Goal: Information Seeking & Learning: Learn about a topic

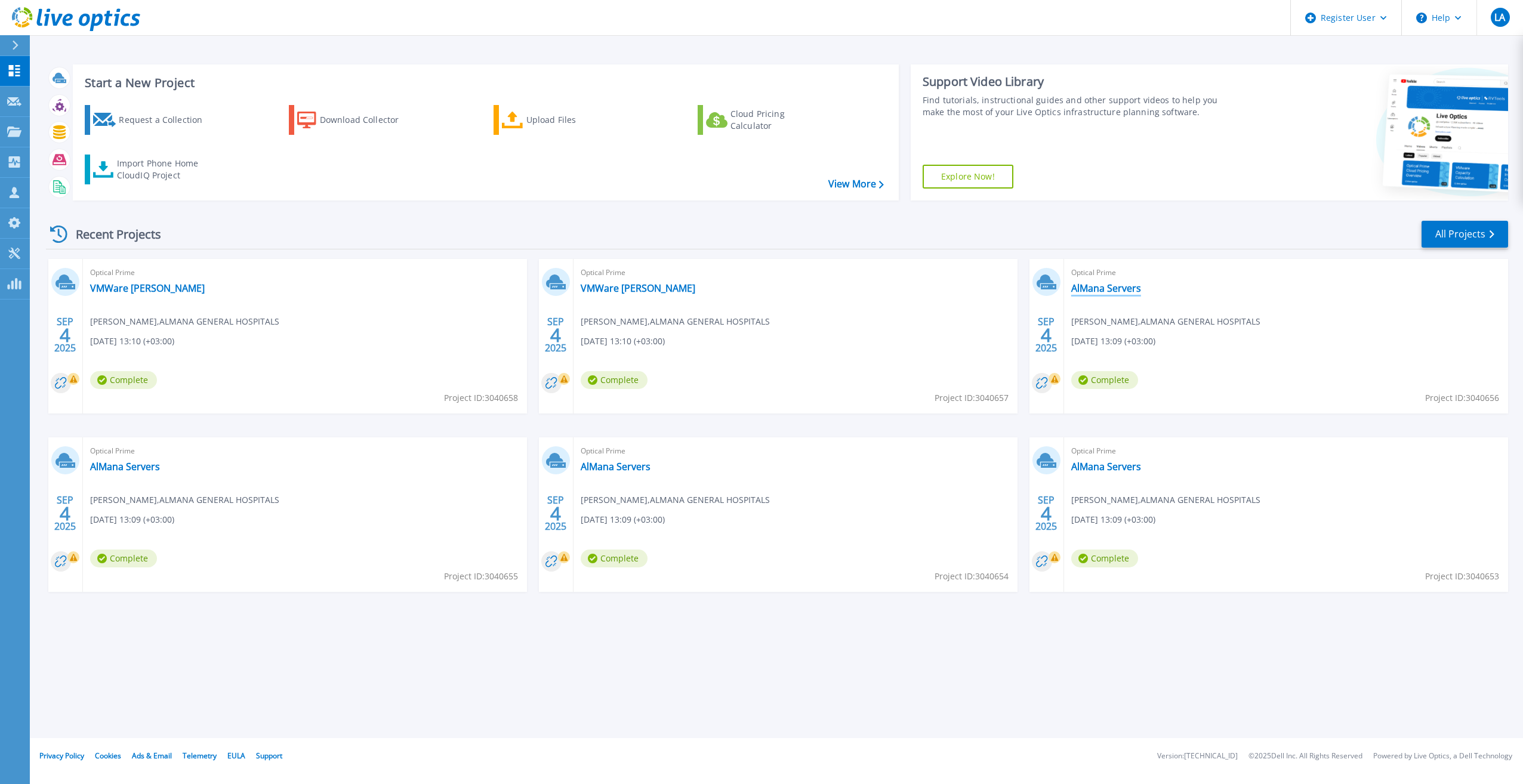
click at [1122, 293] on link "AlMana Servers" at bounding box center [1106, 287] width 70 height 12
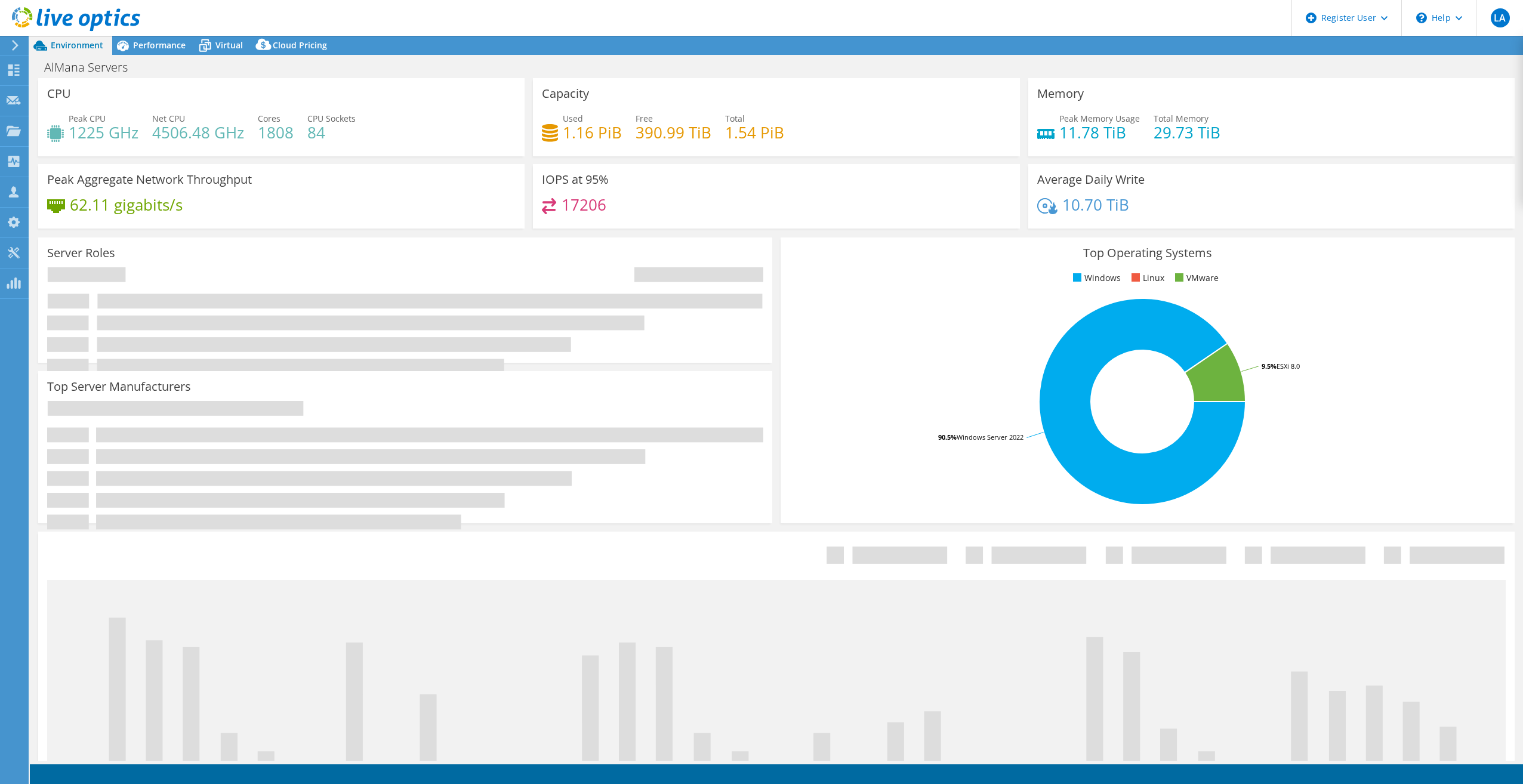
select select "USD"
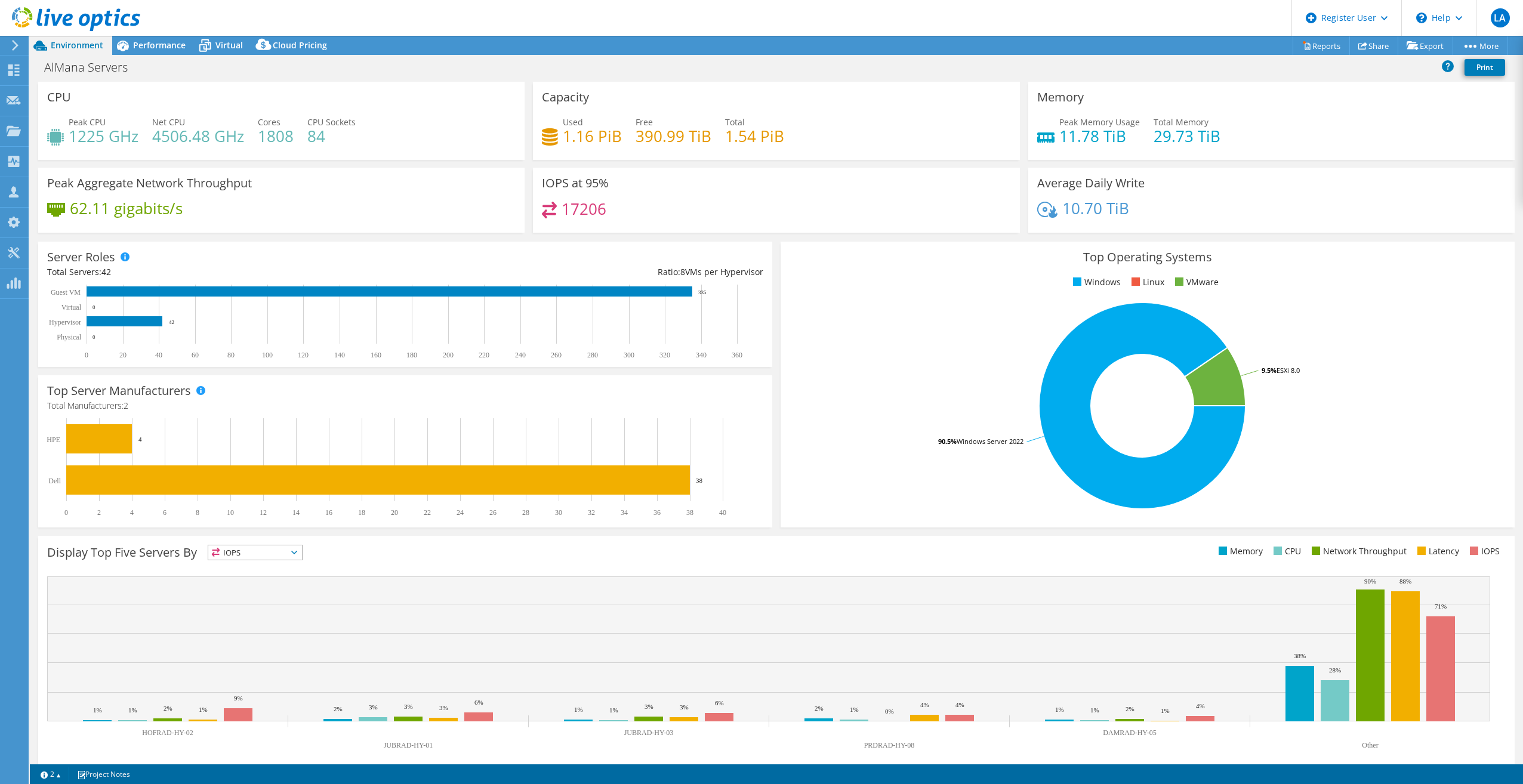
scroll to position [12, 0]
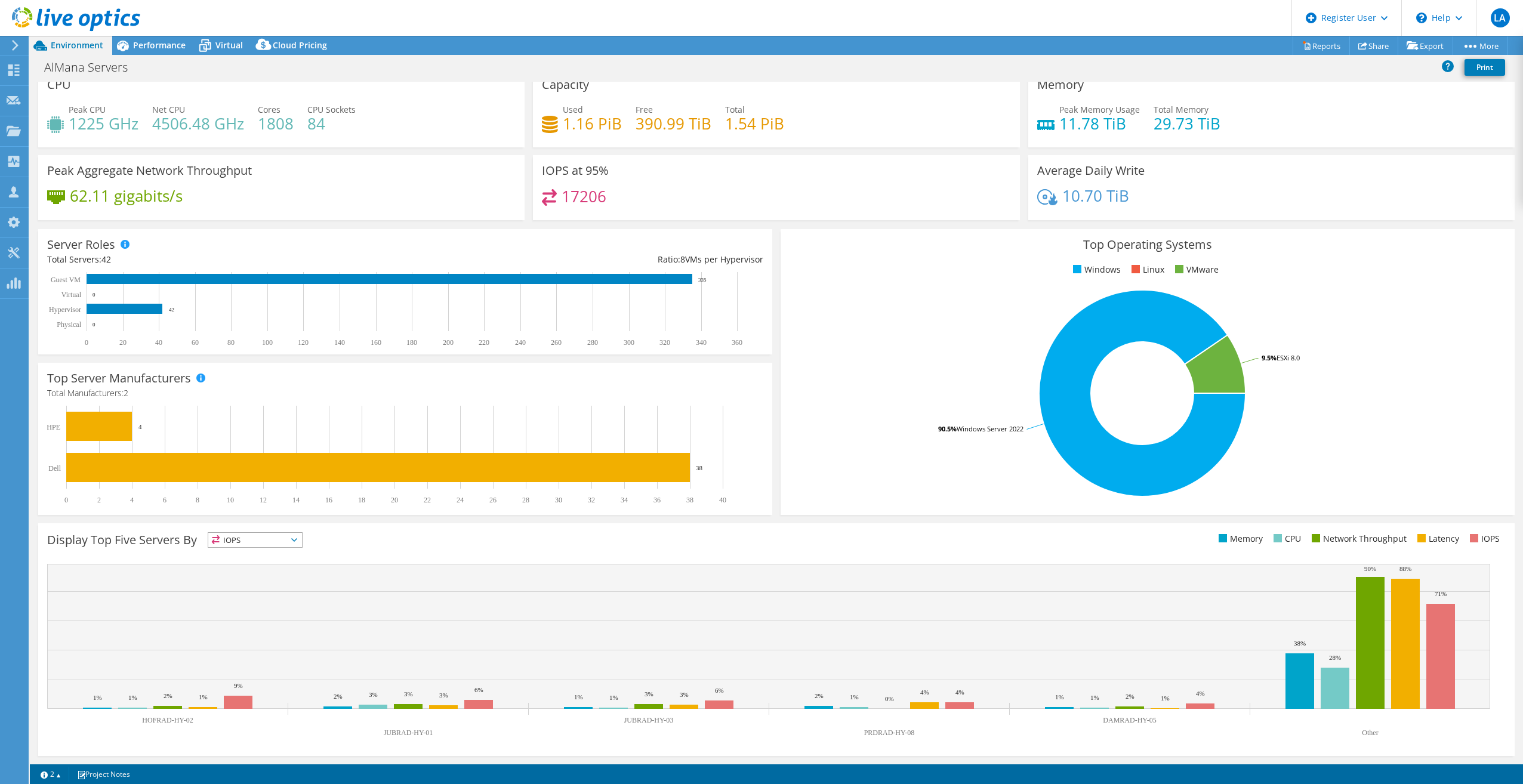
click at [15, 40] on icon at bounding box center [15, 46] width 9 height 11
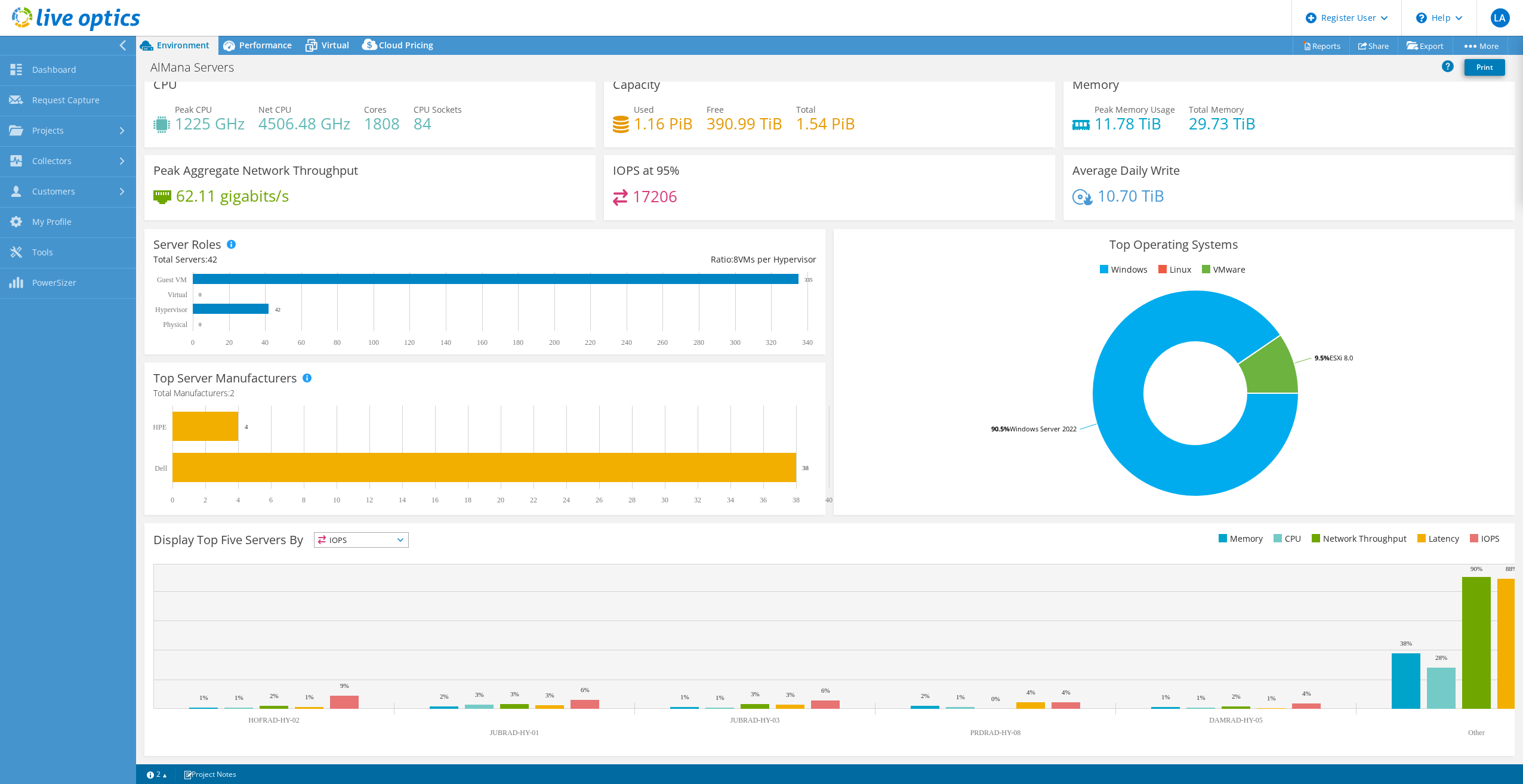
click at [122, 50] on icon at bounding box center [123, 46] width 9 height 11
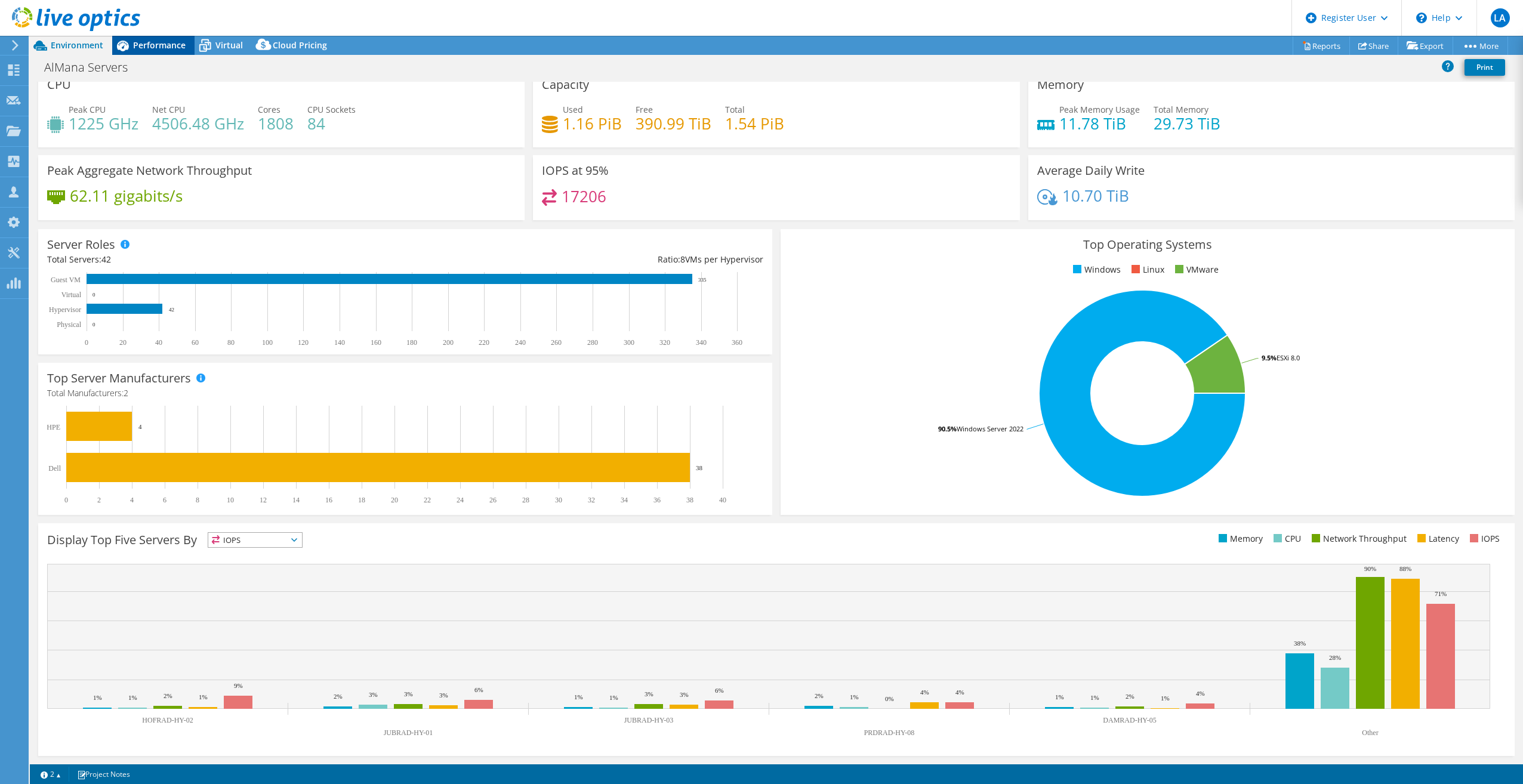
click at [142, 39] on span "Performance" at bounding box center [160, 45] width 53 height 12
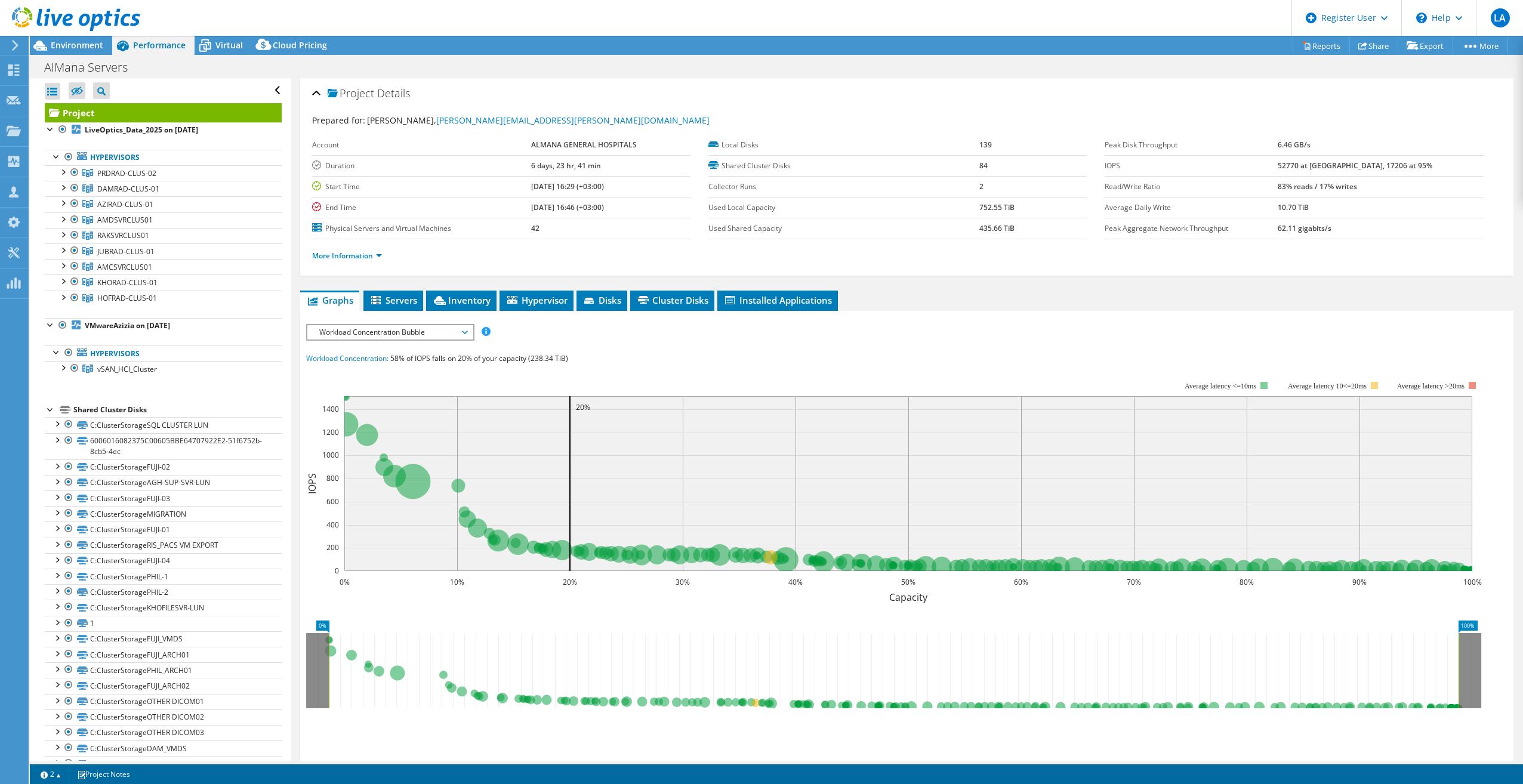
scroll to position [0, 0]
click at [361, 256] on link "More Information" at bounding box center [347, 255] width 70 height 10
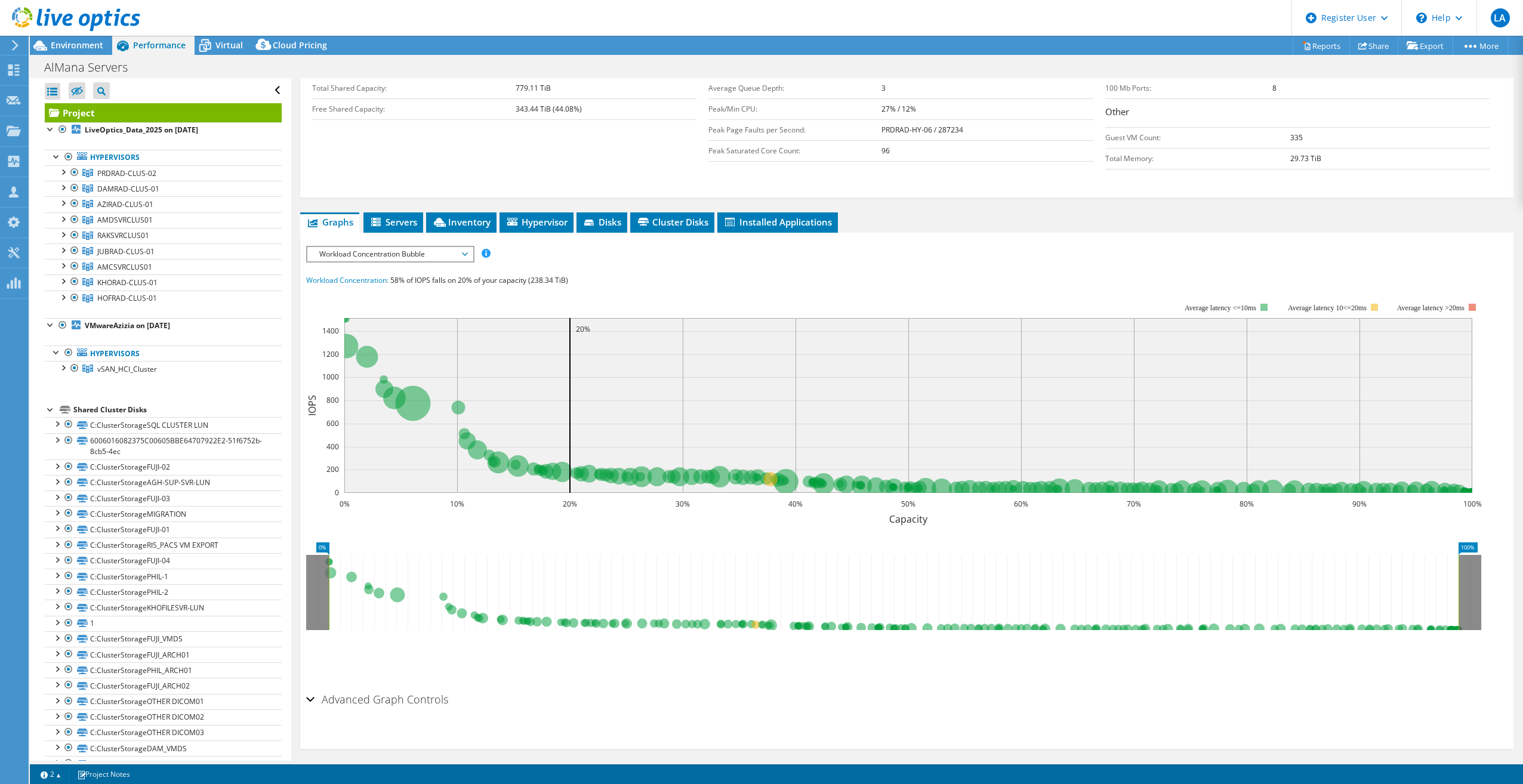
scroll to position [268, 0]
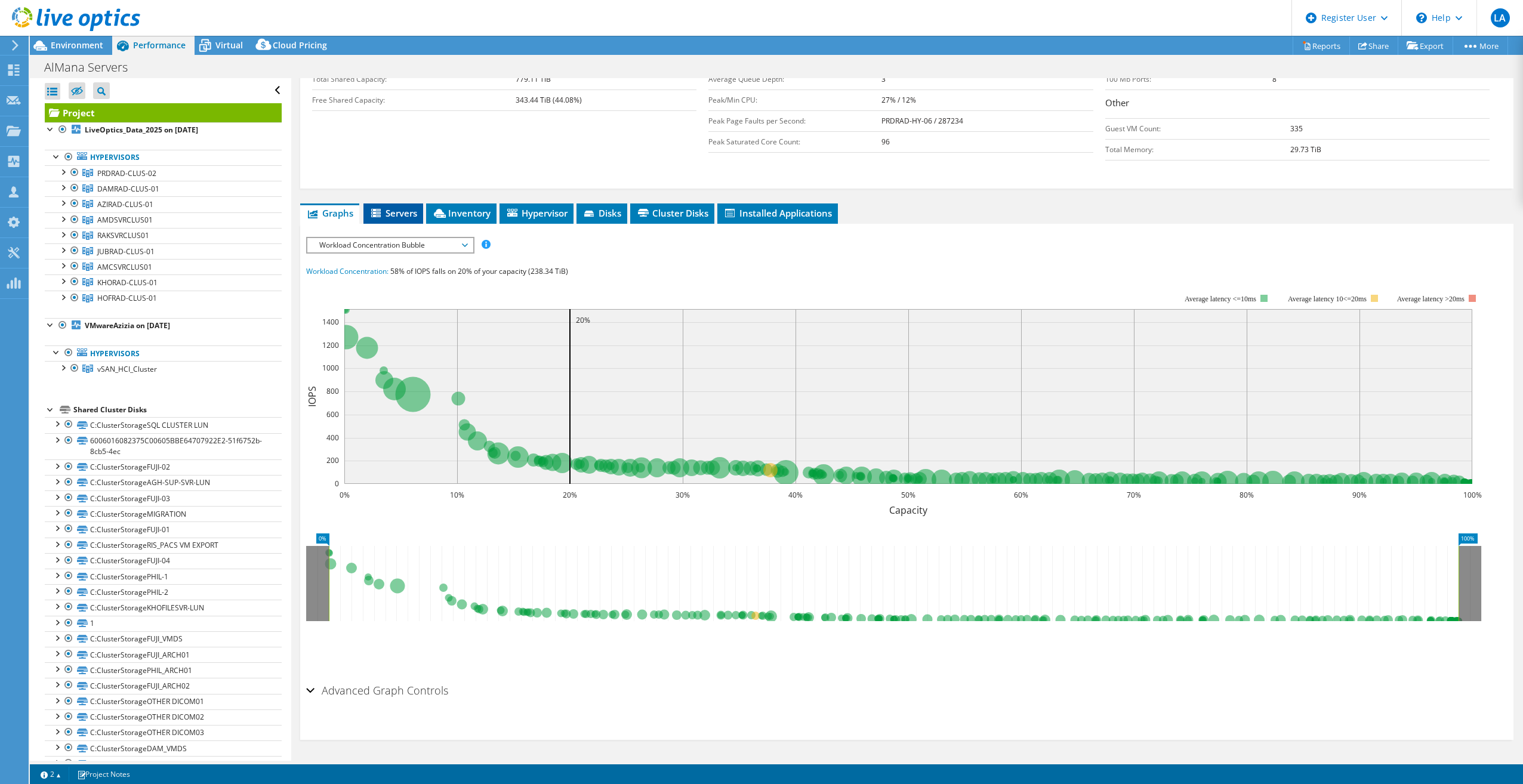
click at [389, 217] on span "Servers" at bounding box center [393, 212] width 48 height 12
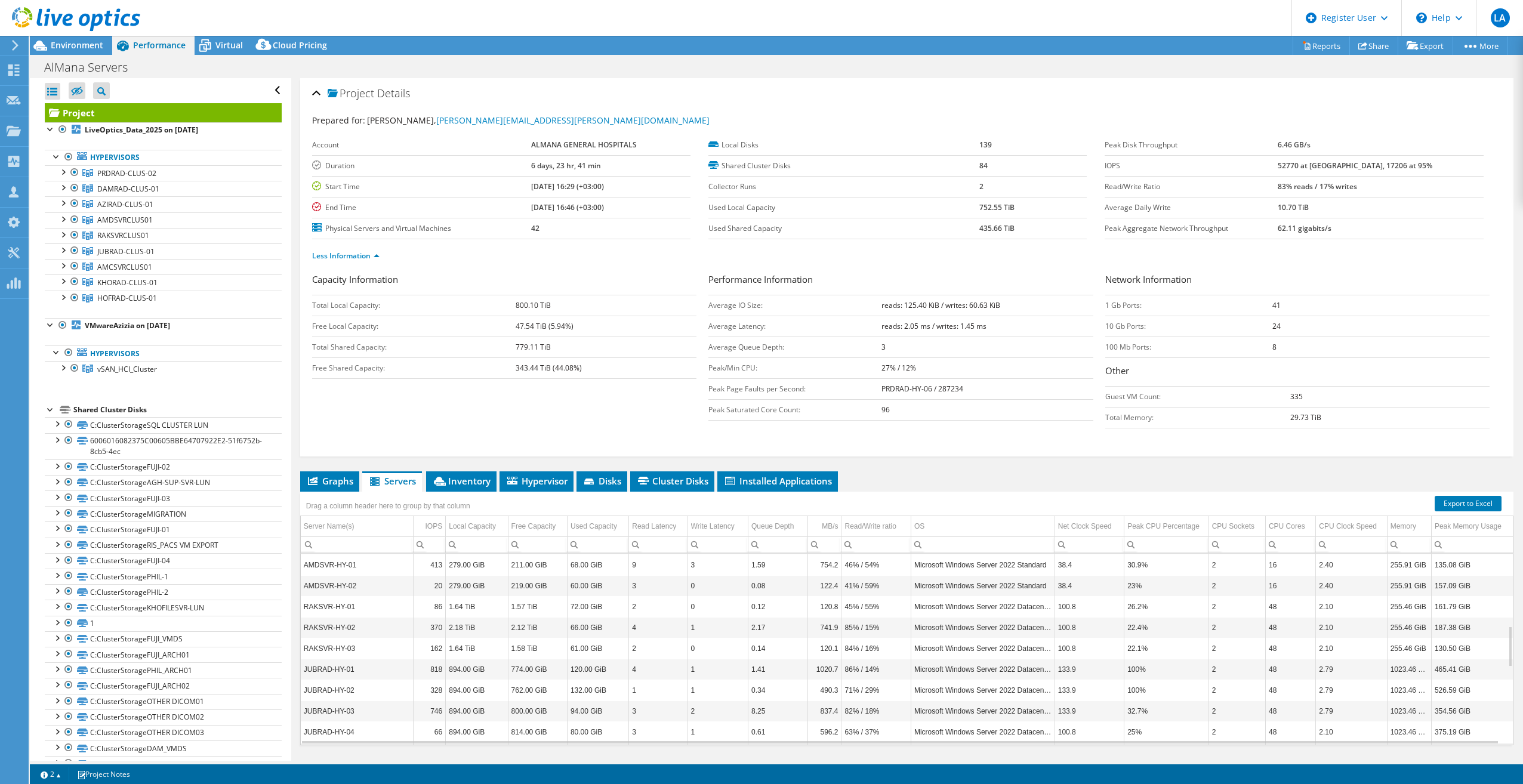
scroll to position [0, 0]
click at [455, 486] on span "Inventory" at bounding box center [461, 480] width 59 height 12
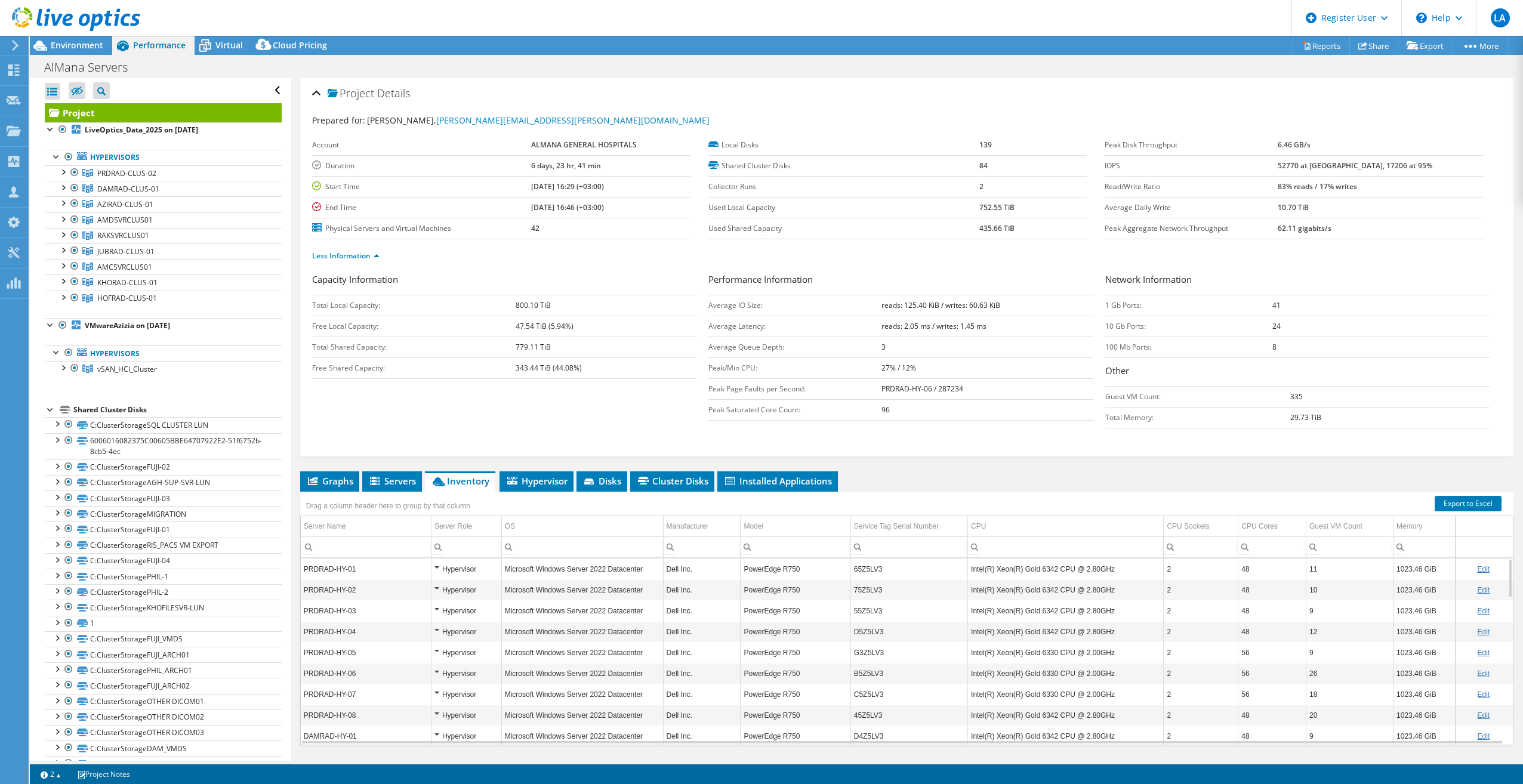
click at [436, 566] on div "Hypervisor" at bounding box center [466, 569] width 63 height 14
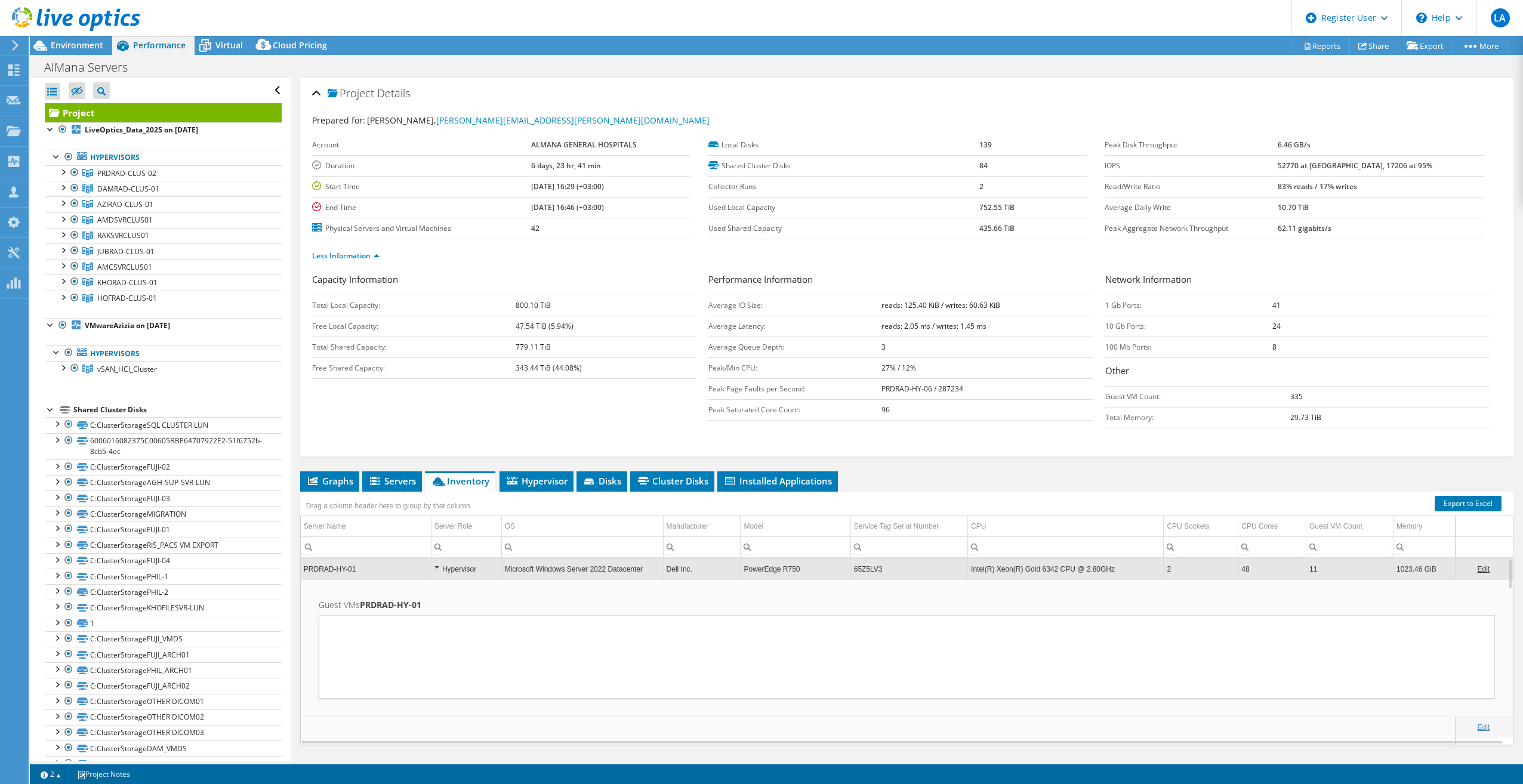
click at [436, 566] on div "Hypervisor" at bounding box center [466, 569] width 63 height 14
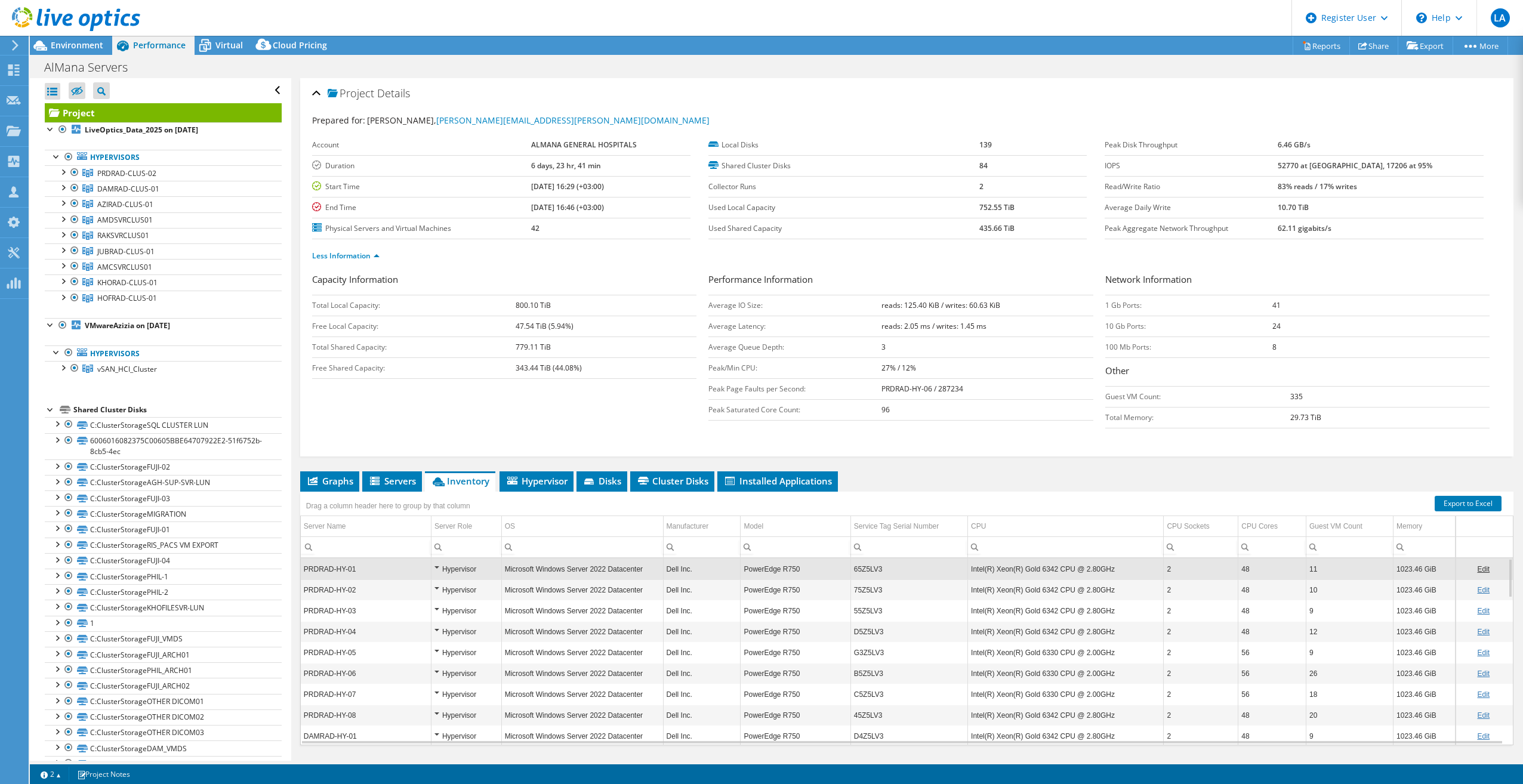
click at [436, 566] on div "Hypervisor" at bounding box center [466, 569] width 63 height 14
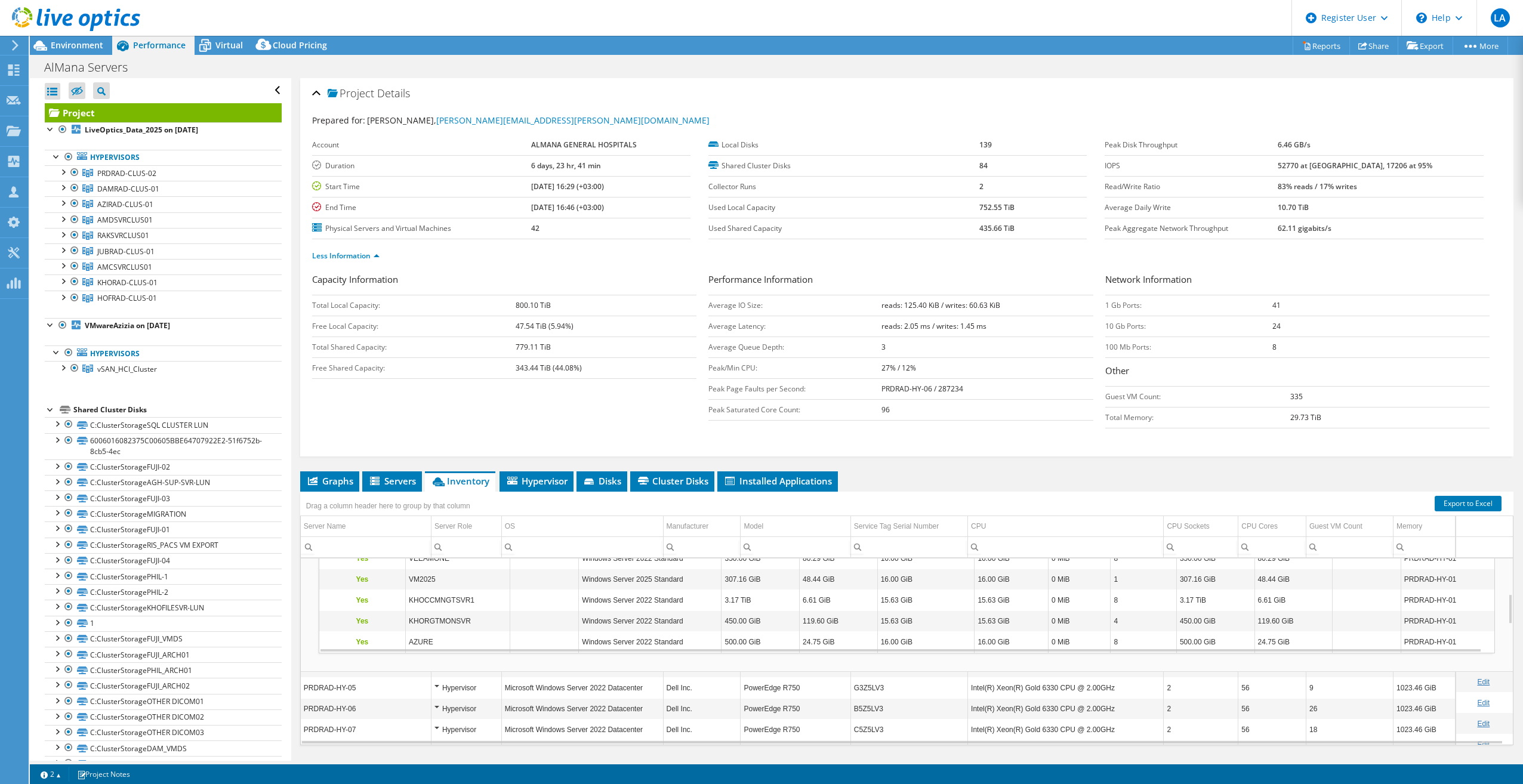
scroll to position [286, 0]
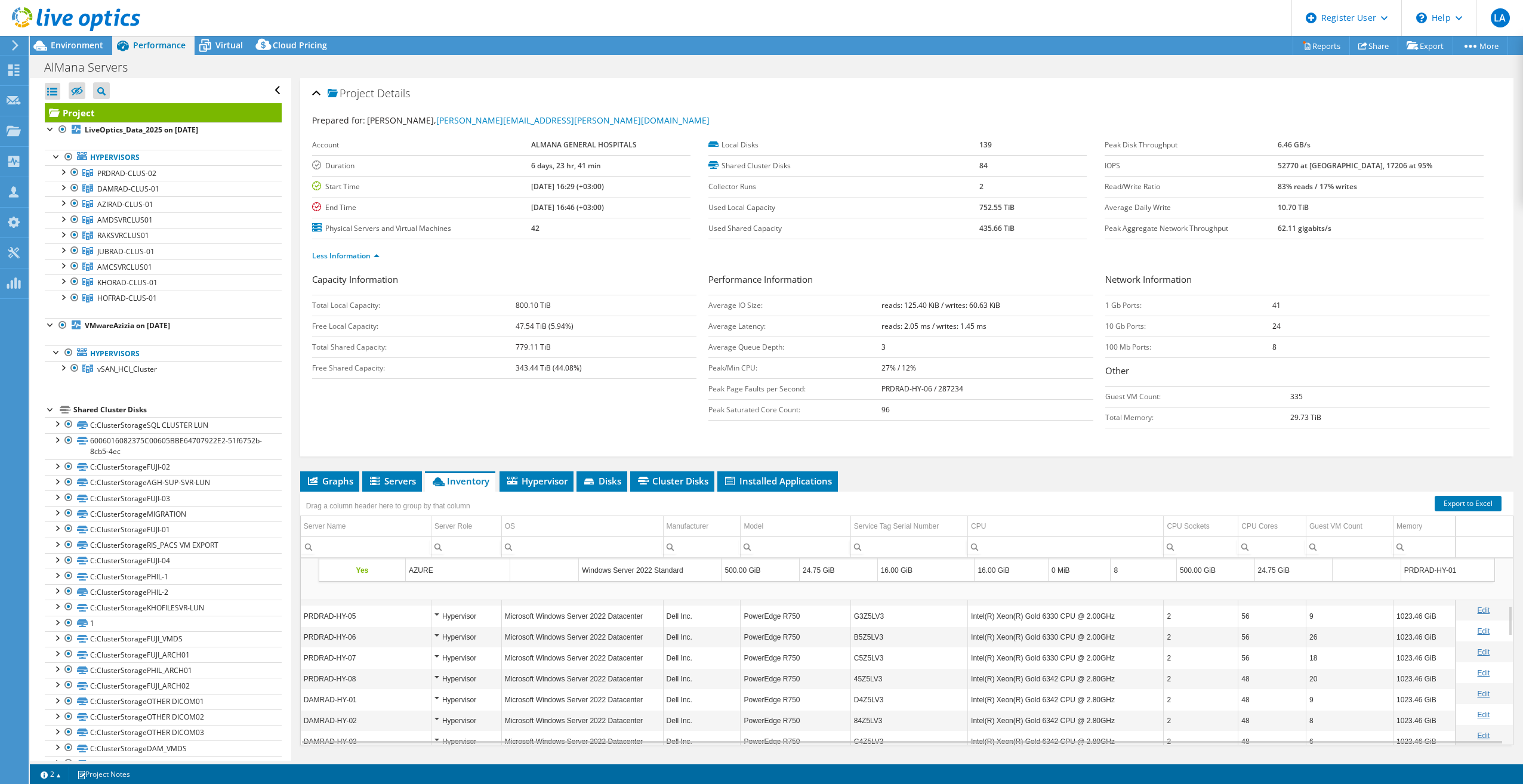
click at [431, 617] on td "Hypervisor" at bounding box center [465, 615] width 70 height 21
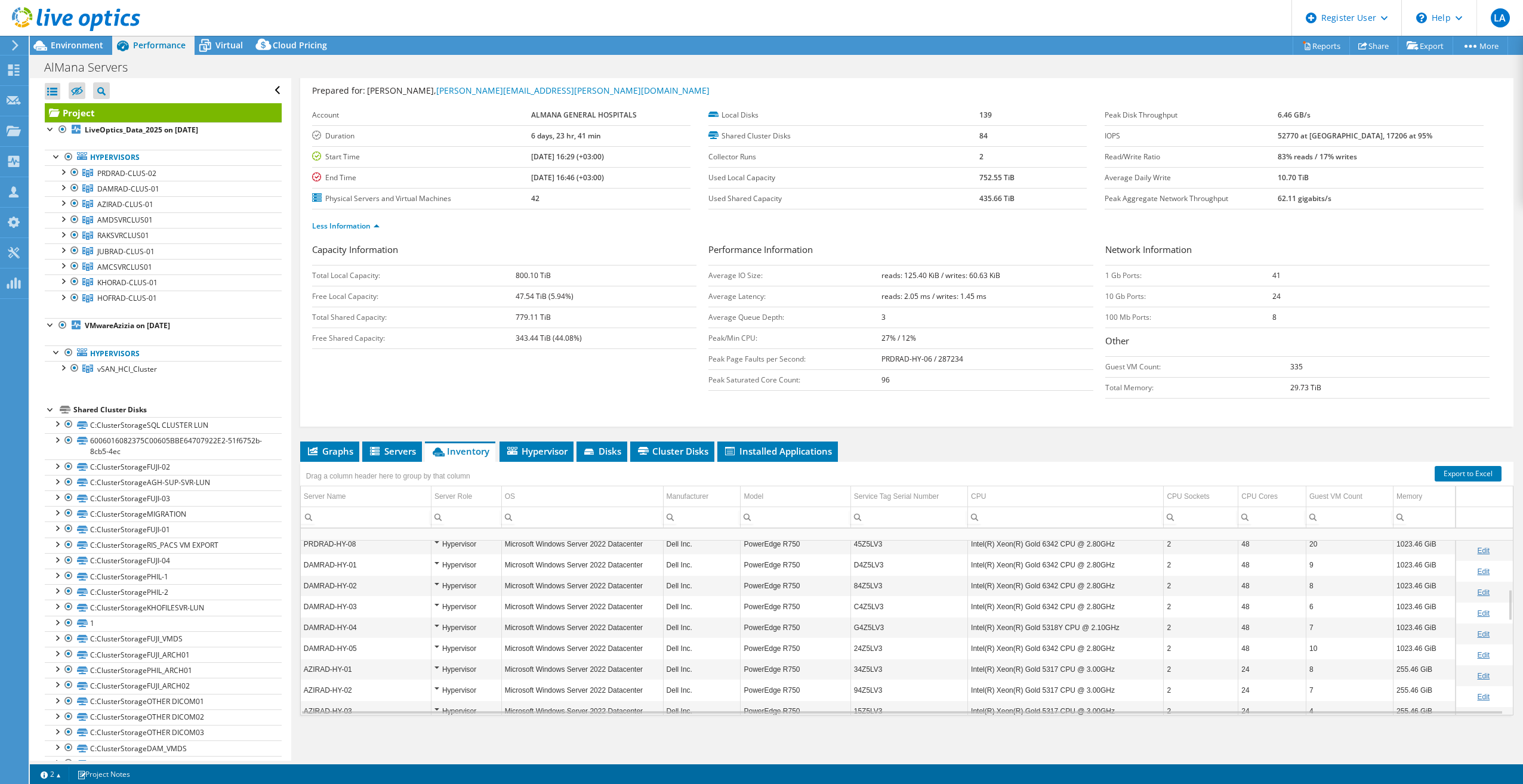
click at [438, 543] on div "Hypervisor" at bounding box center [466, 544] width 63 height 14
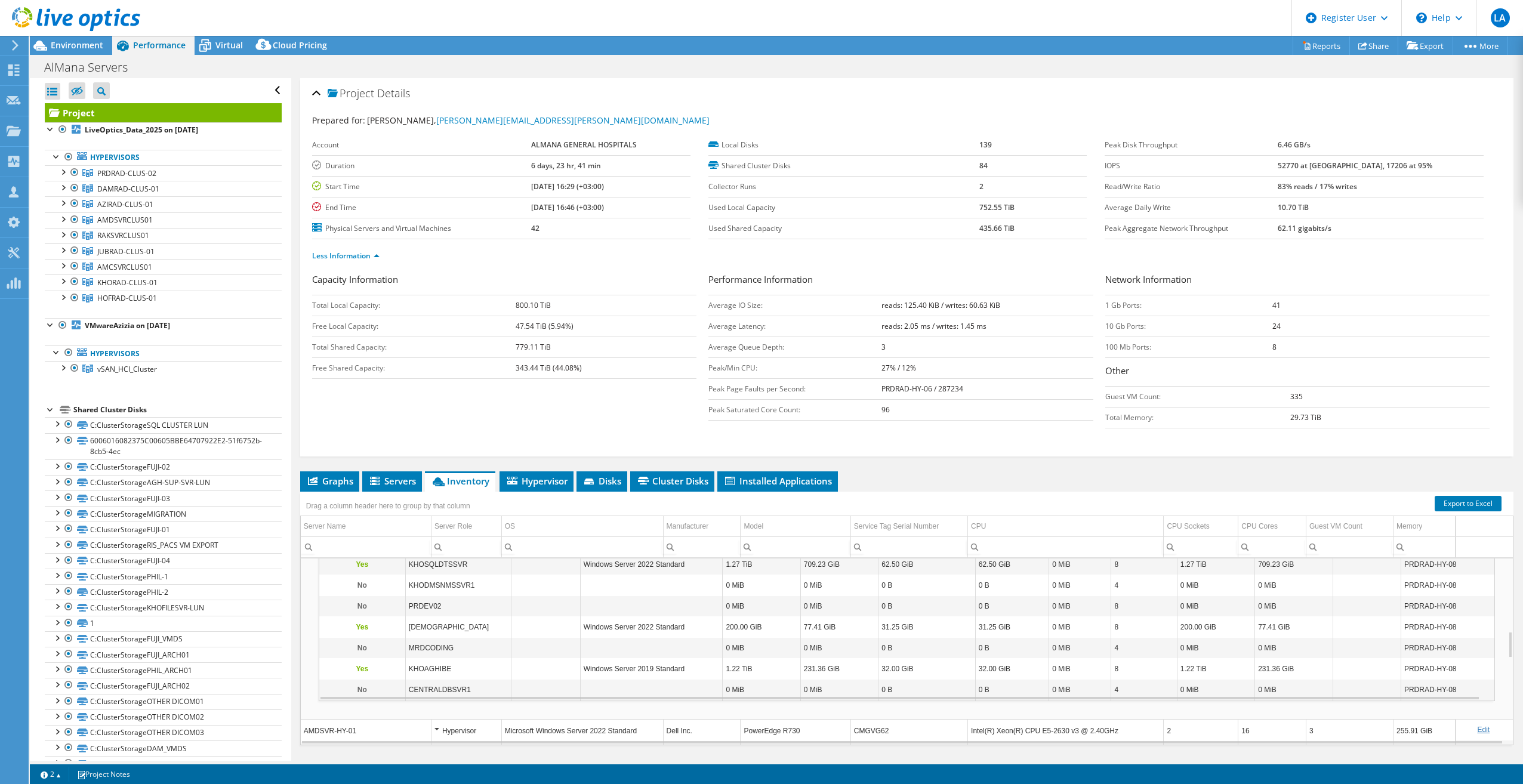
scroll to position [501, 0]
click at [437, 721] on div "Hypervisor" at bounding box center [466, 718] width 63 height 14
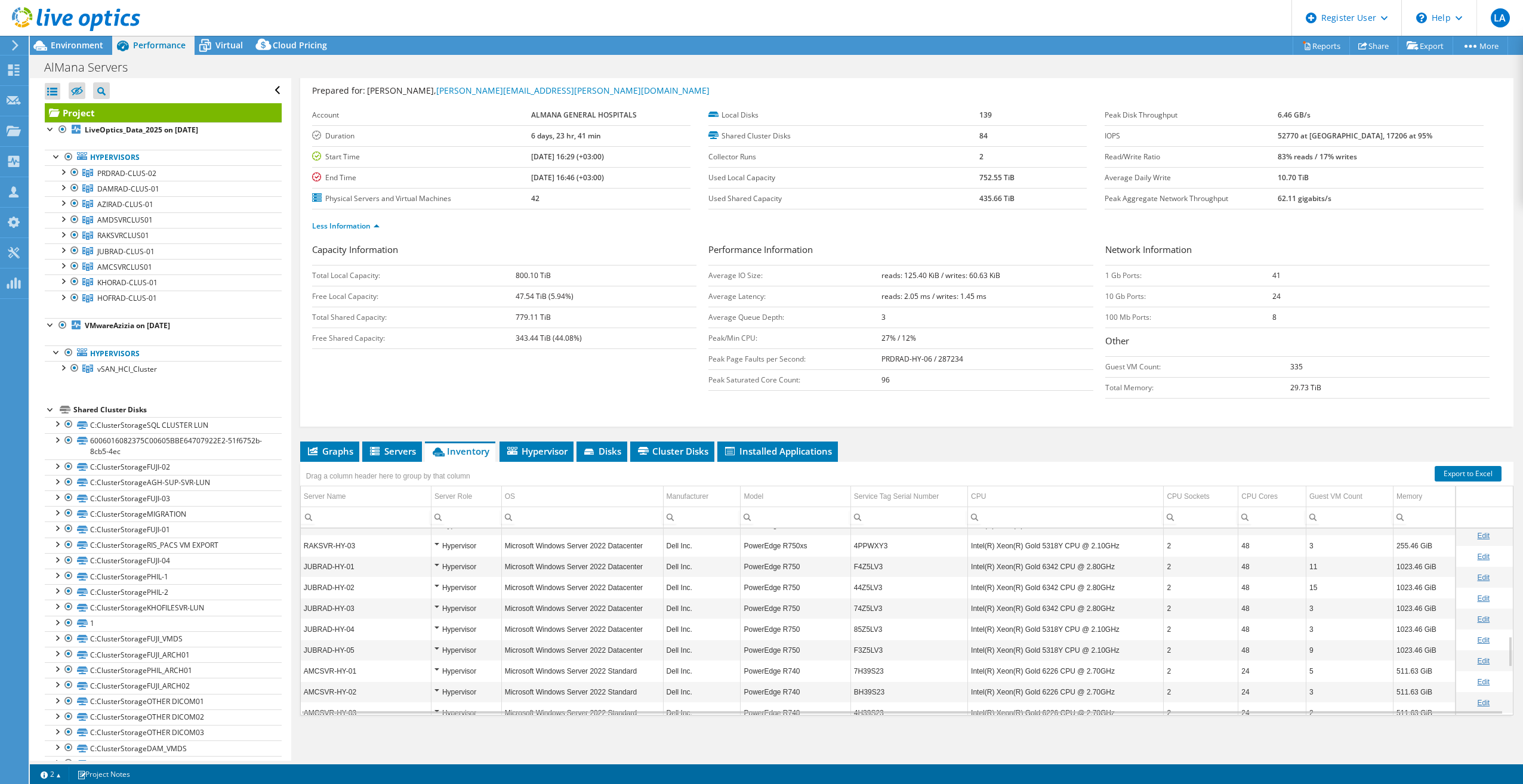
scroll to position [716, 0]
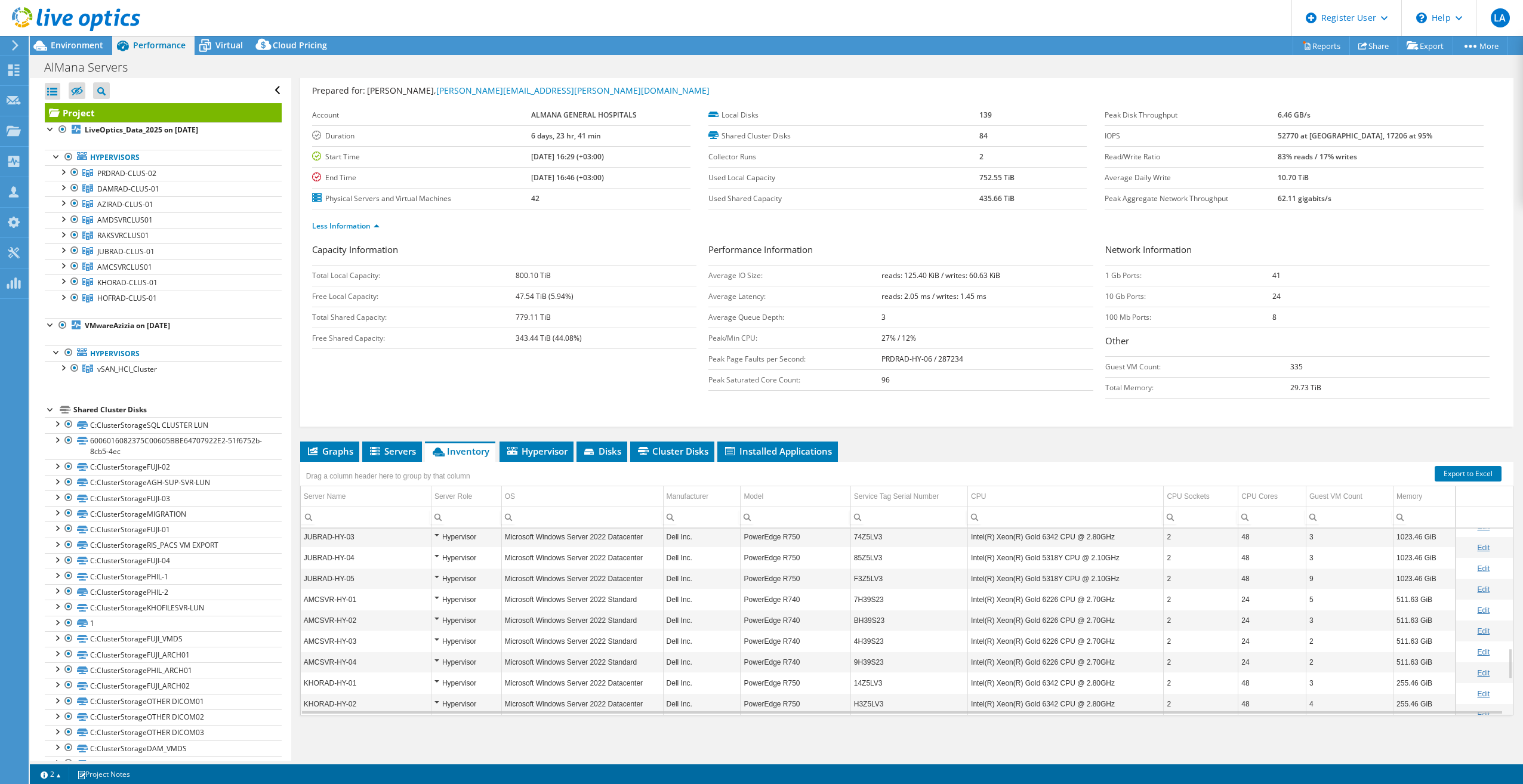
click at [441, 638] on div "Hypervisor" at bounding box center [466, 641] width 63 height 14
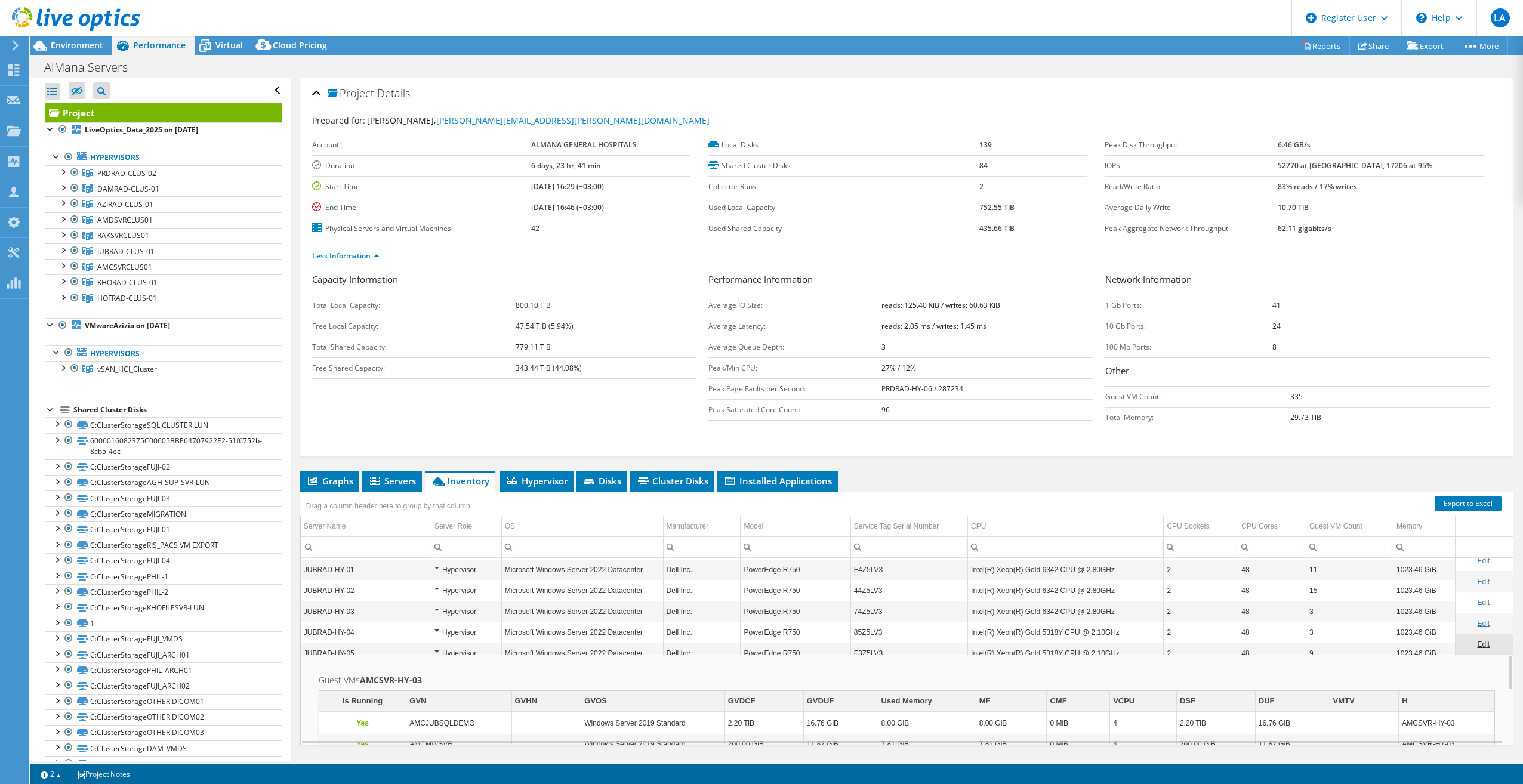
scroll to position [0, 0]
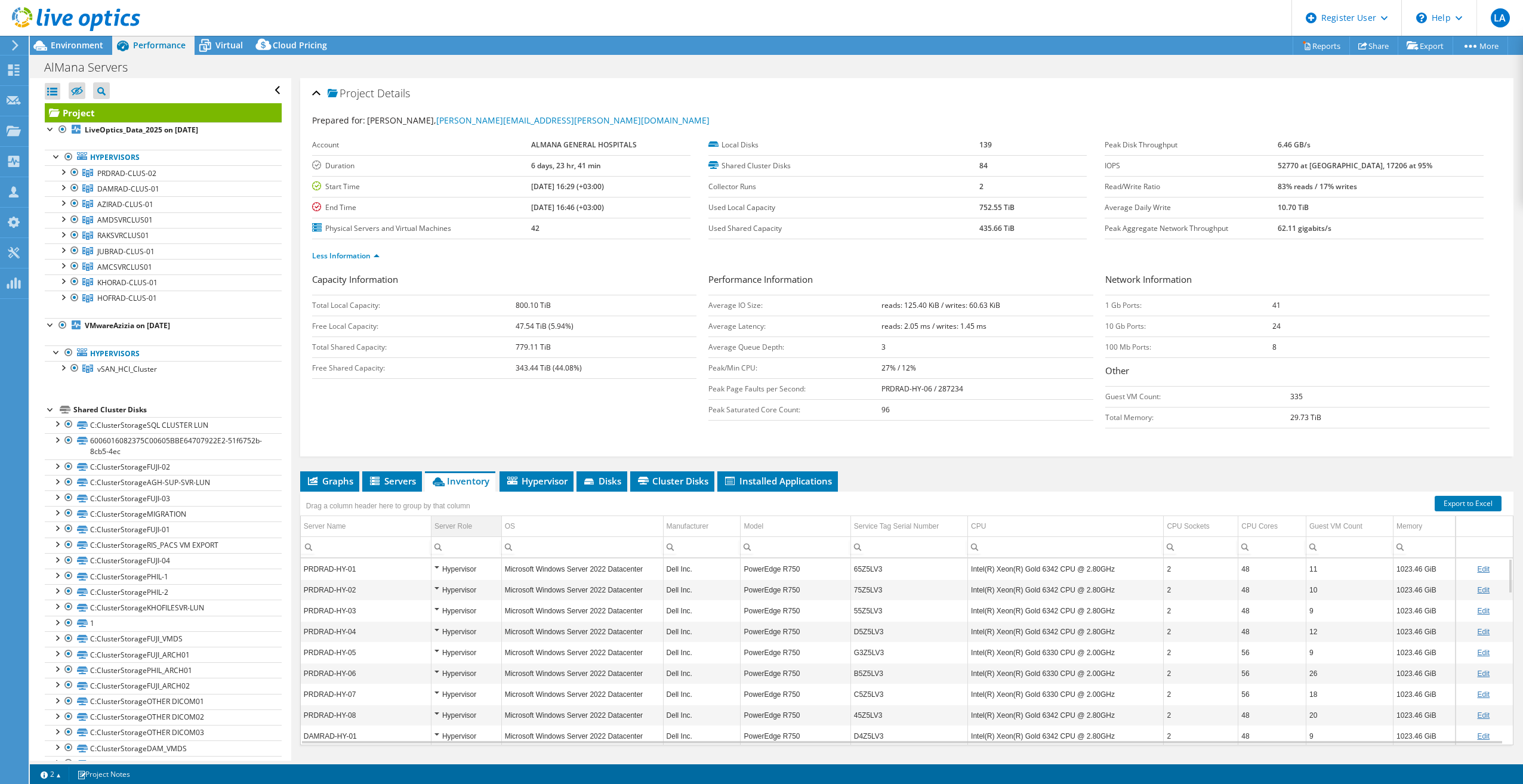
click at [450, 529] on div "Server Role" at bounding box center [453, 526] width 38 height 14
click at [457, 525] on div "Server Role" at bounding box center [453, 526] width 38 height 14
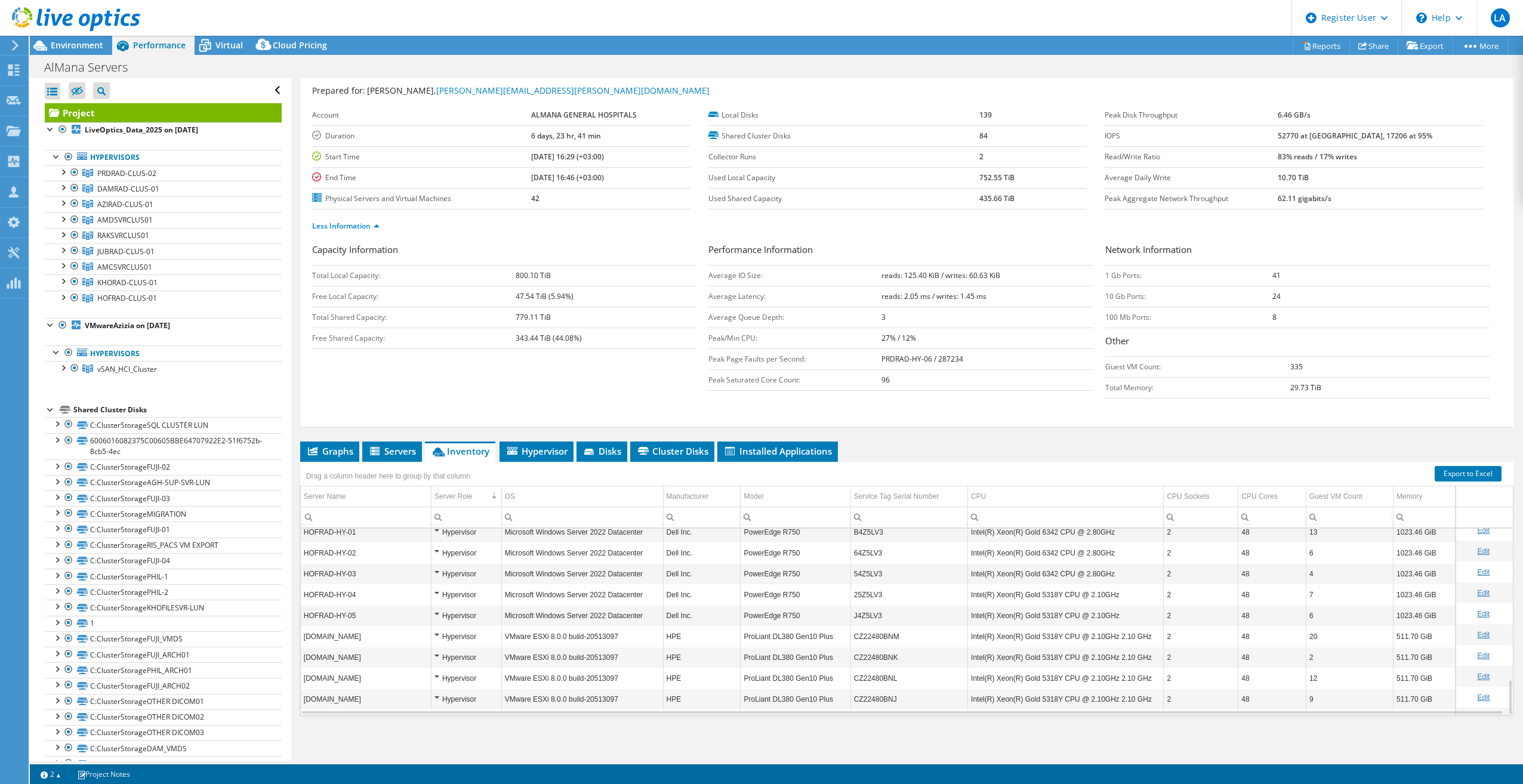
click at [444, 694] on div "Hypervisor" at bounding box center [466, 699] width 63 height 14
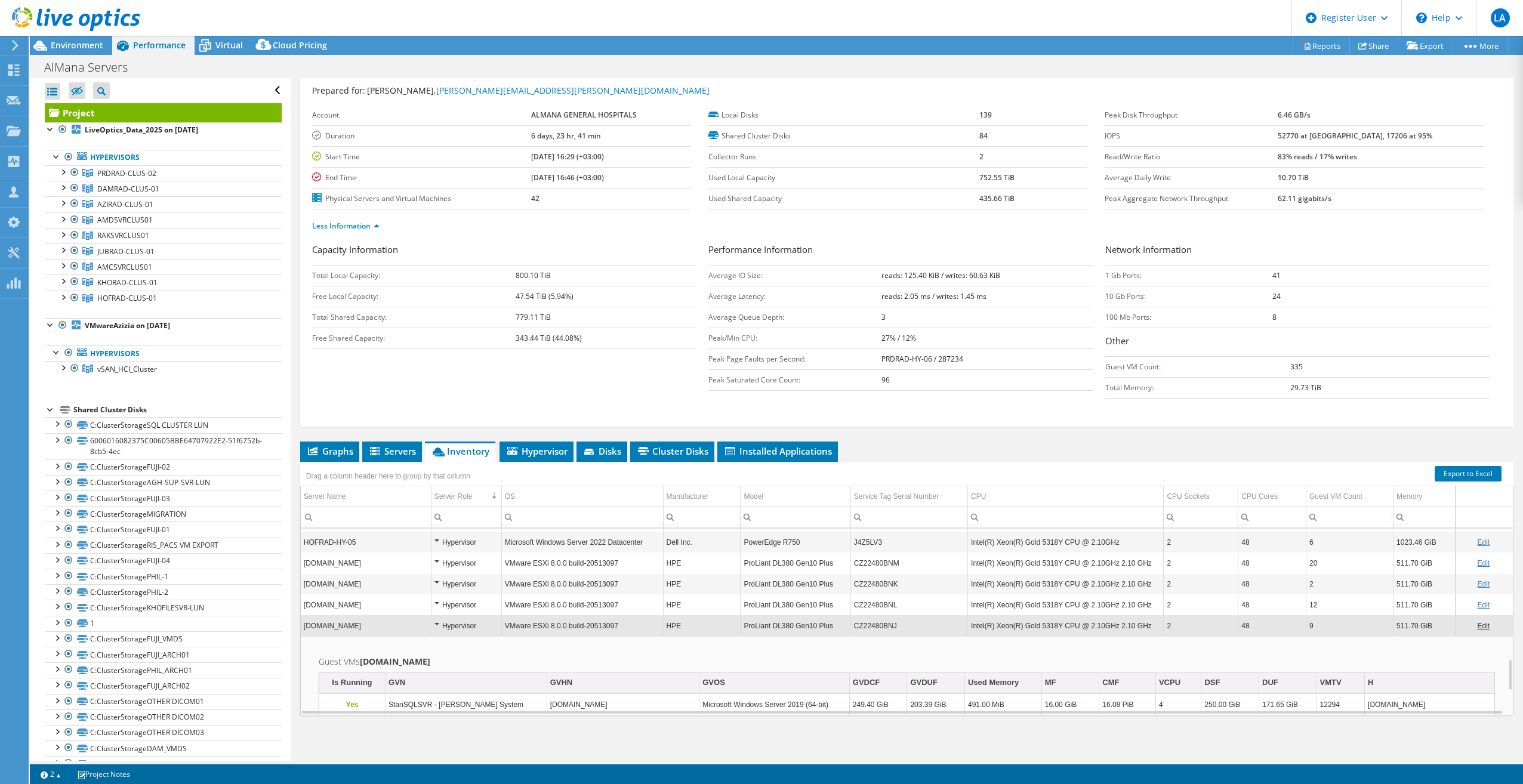
click at [444, 610] on div "Hypervisor" at bounding box center [466, 604] width 63 height 14
click at [444, 610] on div "Hypervisor" at bounding box center [466, 605] width 63 height 14
click at [436, 611] on div "Hypervisor" at bounding box center [466, 608] width 63 height 14
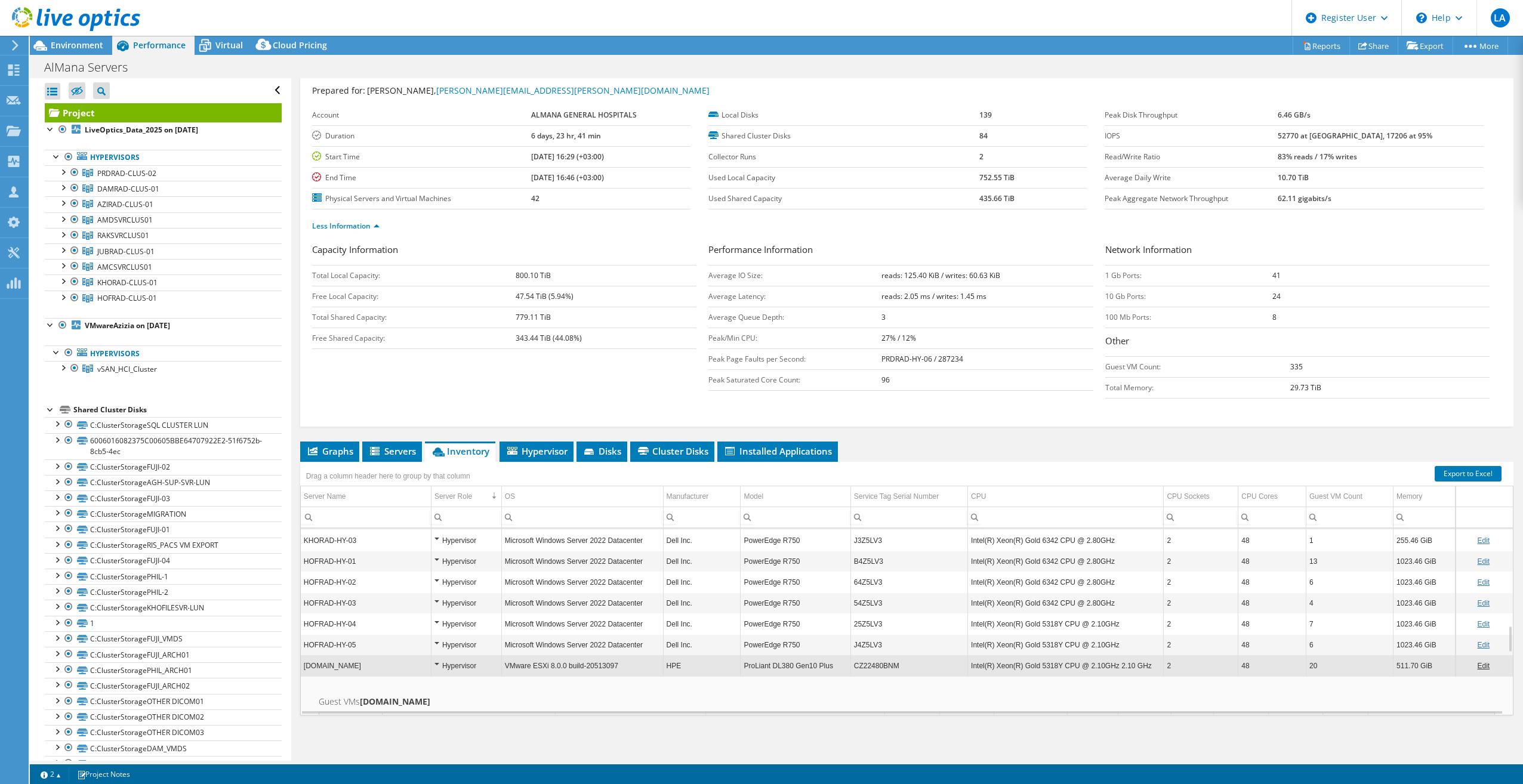
click at [434, 644] on div "Hypervisor" at bounding box center [466, 645] width 63 height 14
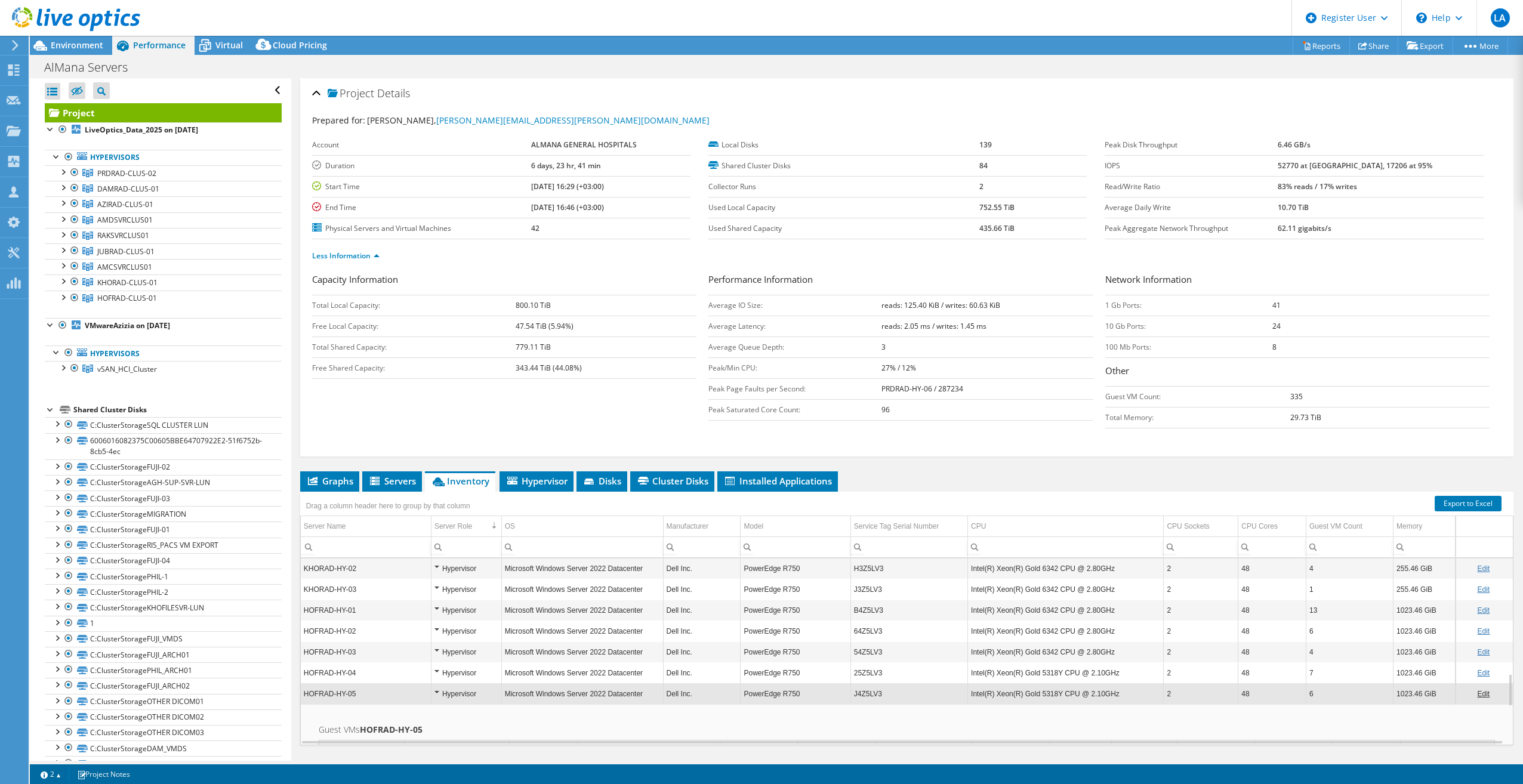
click at [431, 670] on td "Hypervisor" at bounding box center [465, 672] width 70 height 21
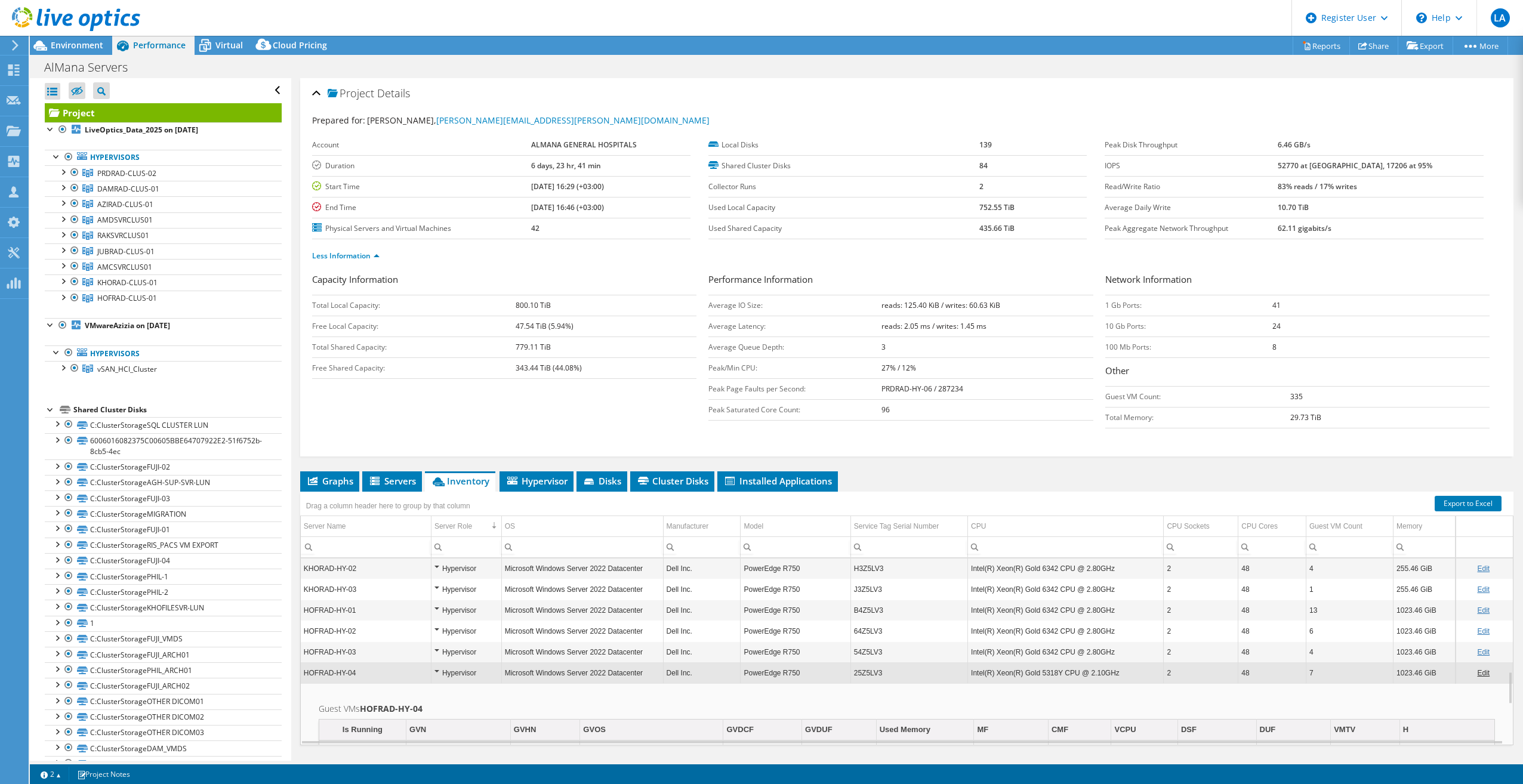
click at [439, 650] on div "Hypervisor" at bounding box center [466, 652] width 63 height 14
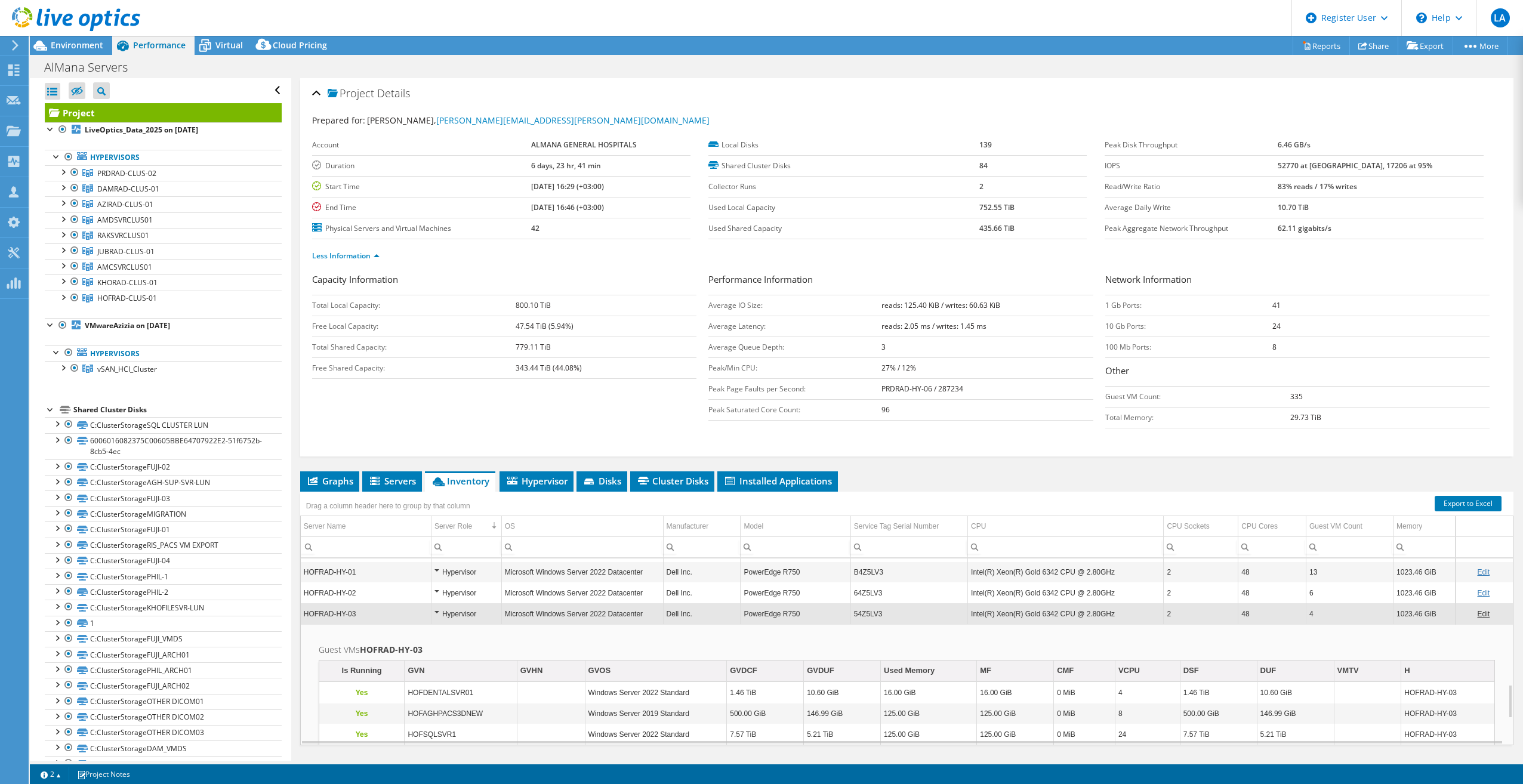
click at [442, 596] on div "Hypervisor" at bounding box center [466, 593] width 63 height 14
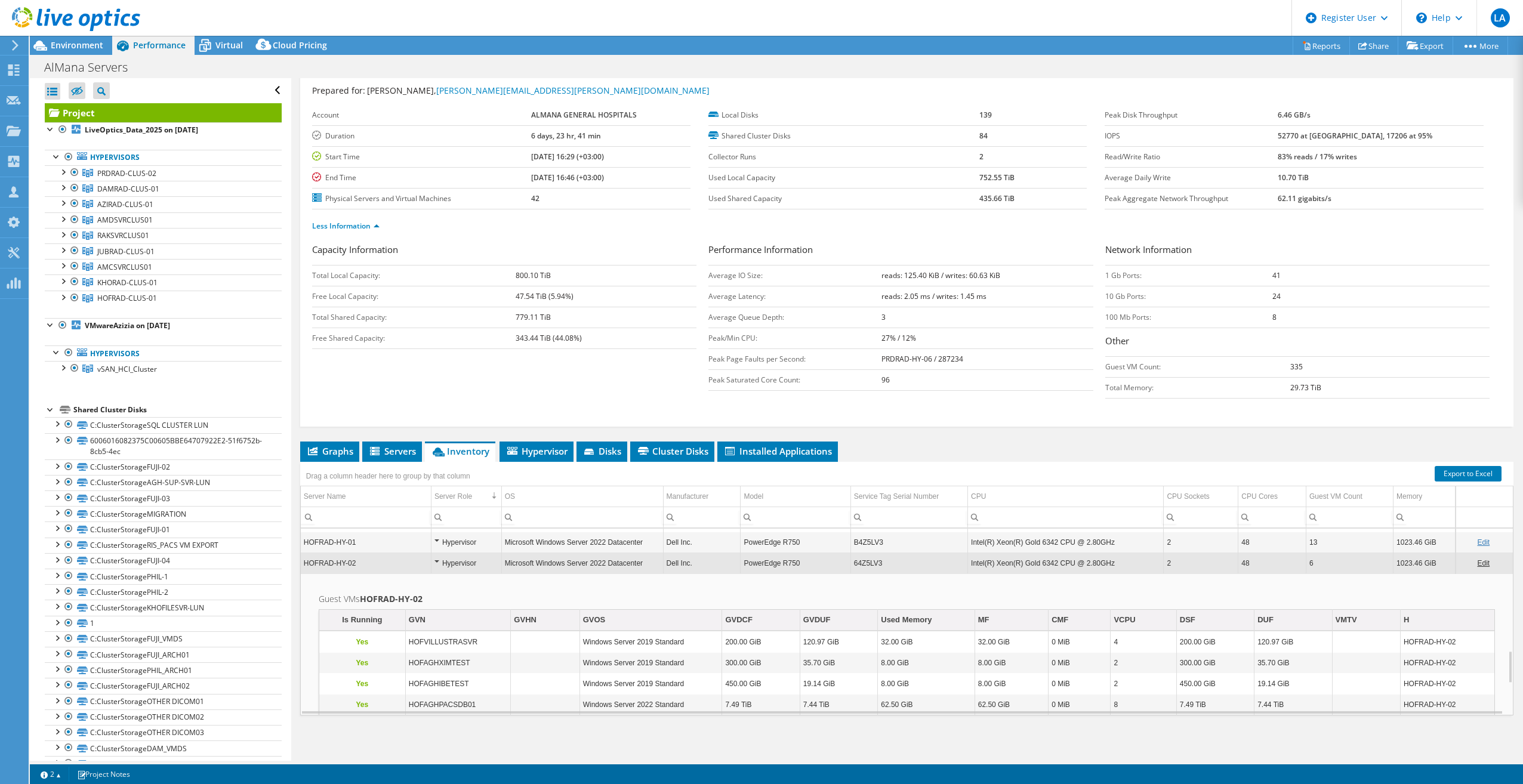
click at [444, 547] on div "Hypervisor" at bounding box center [466, 542] width 63 height 14
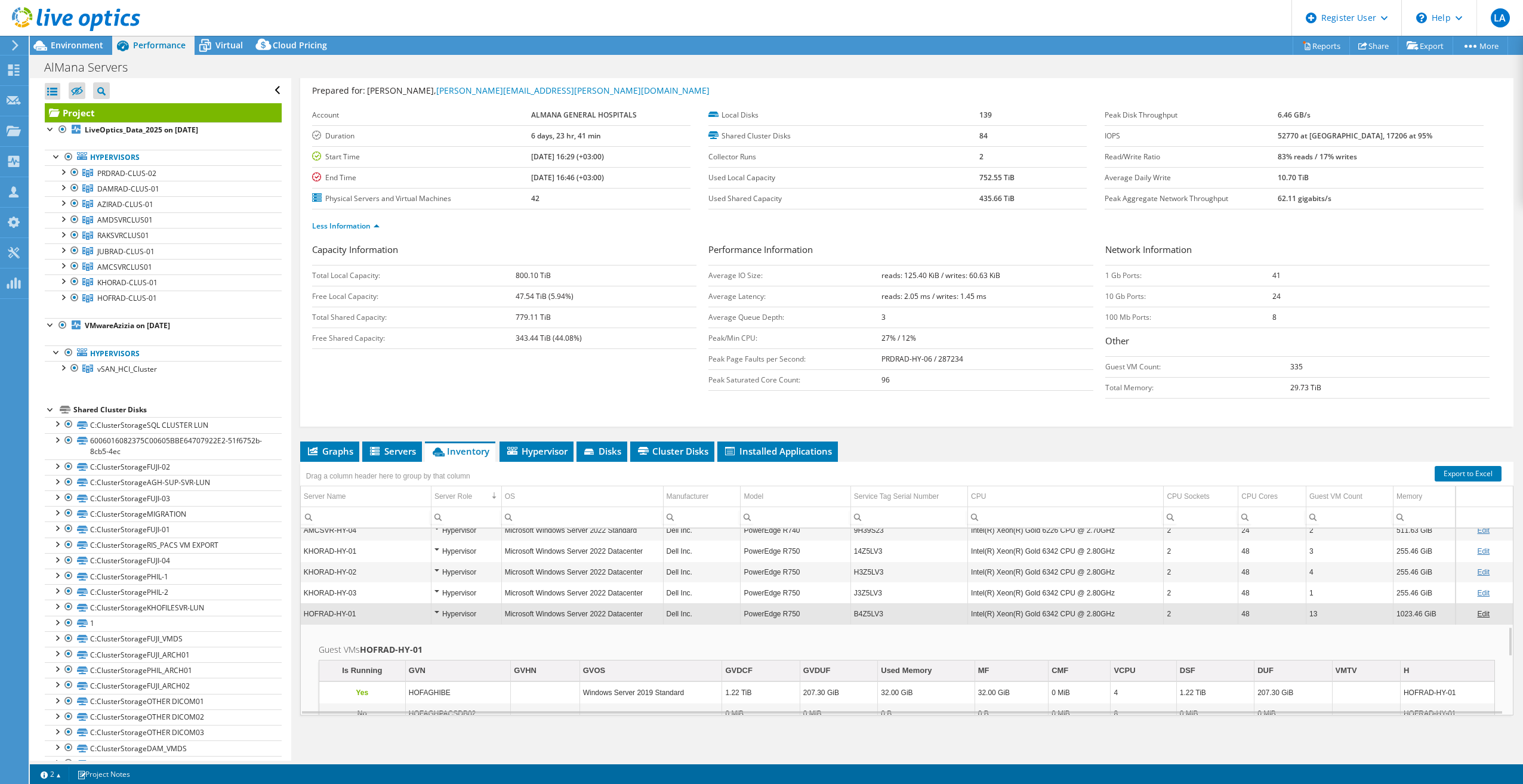
click at [440, 596] on div "Hypervisor" at bounding box center [466, 593] width 63 height 14
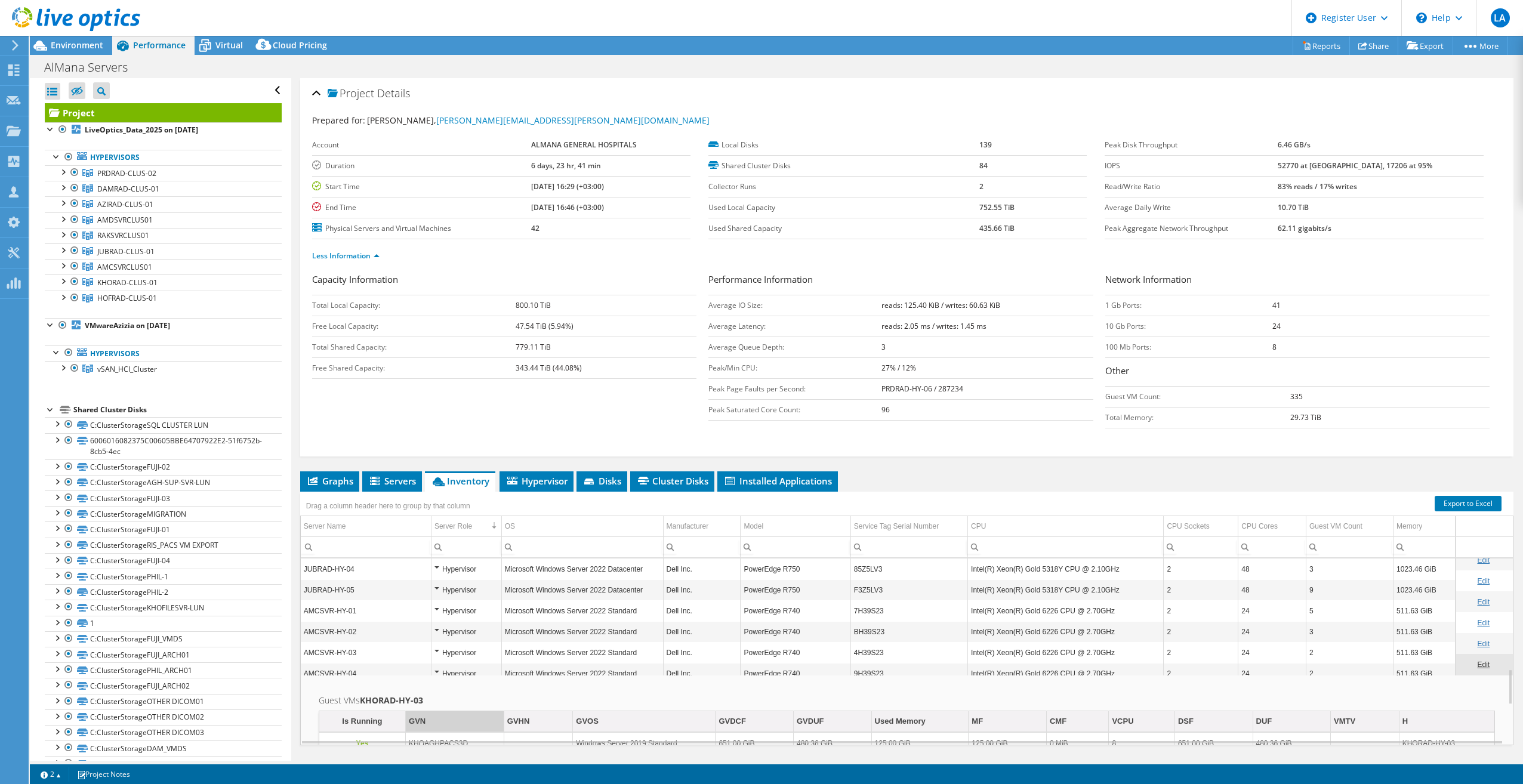
scroll to position [30, 0]
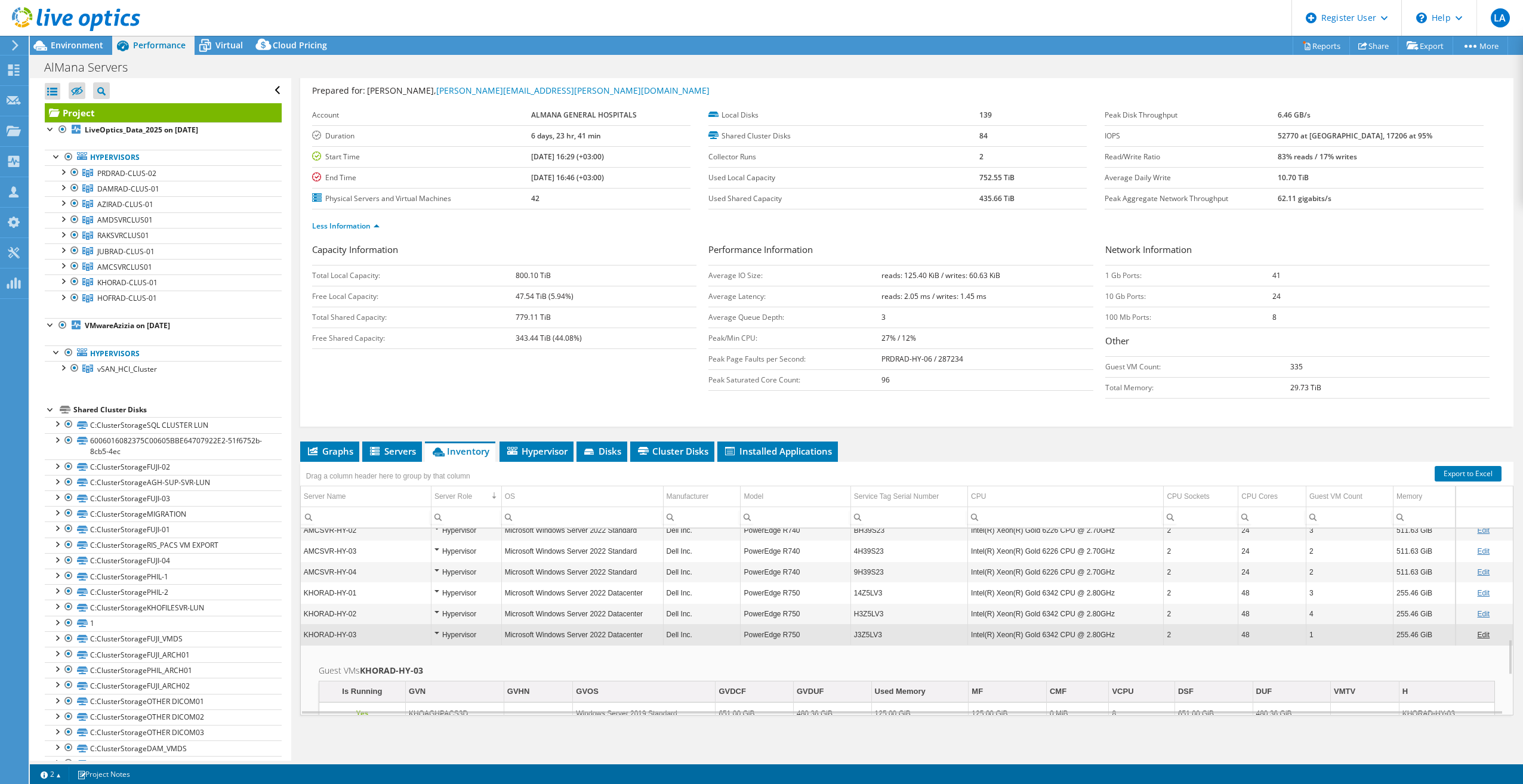
click at [441, 595] on div "Hypervisor" at bounding box center [466, 593] width 63 height 14
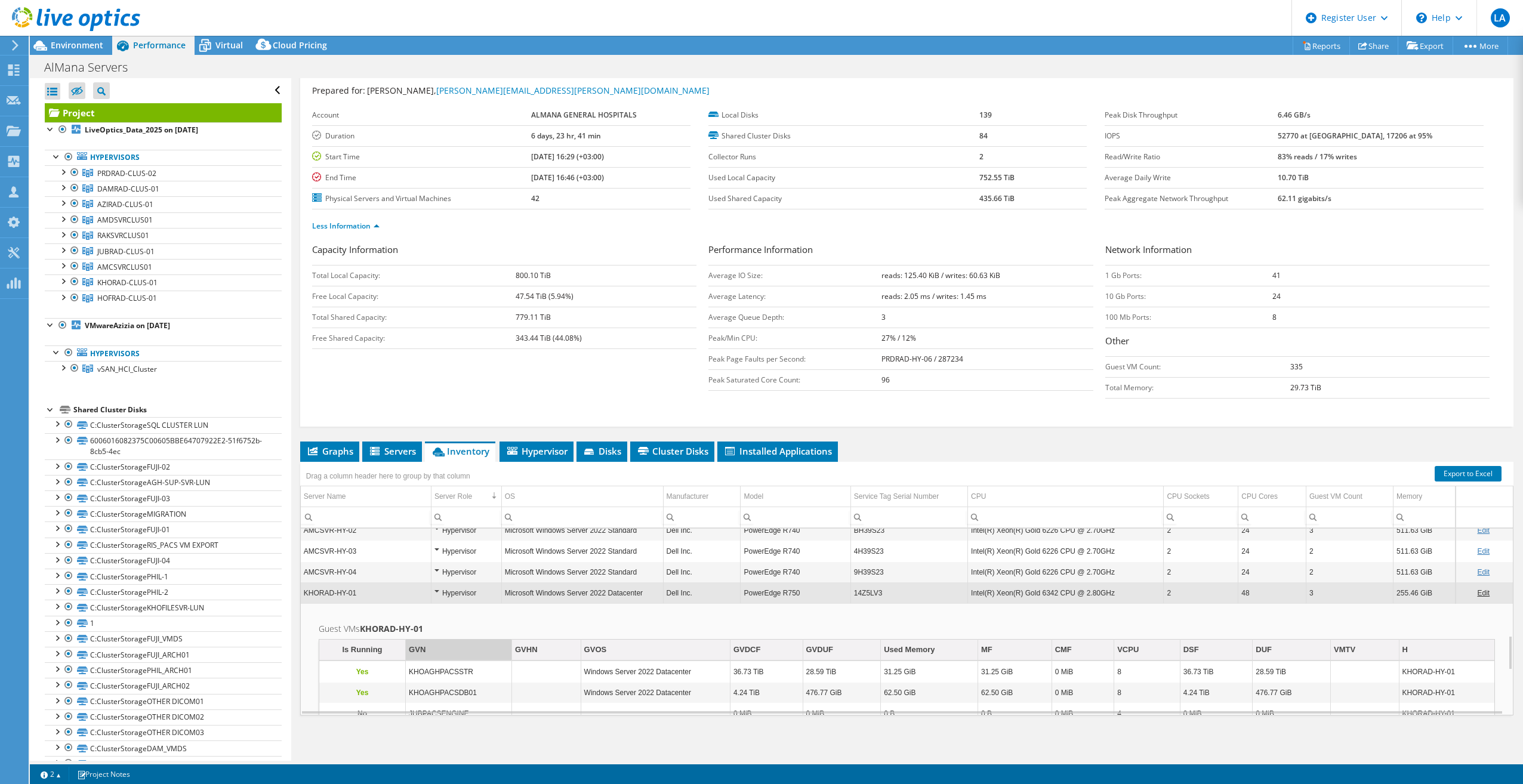
scroll to position [644, 0]
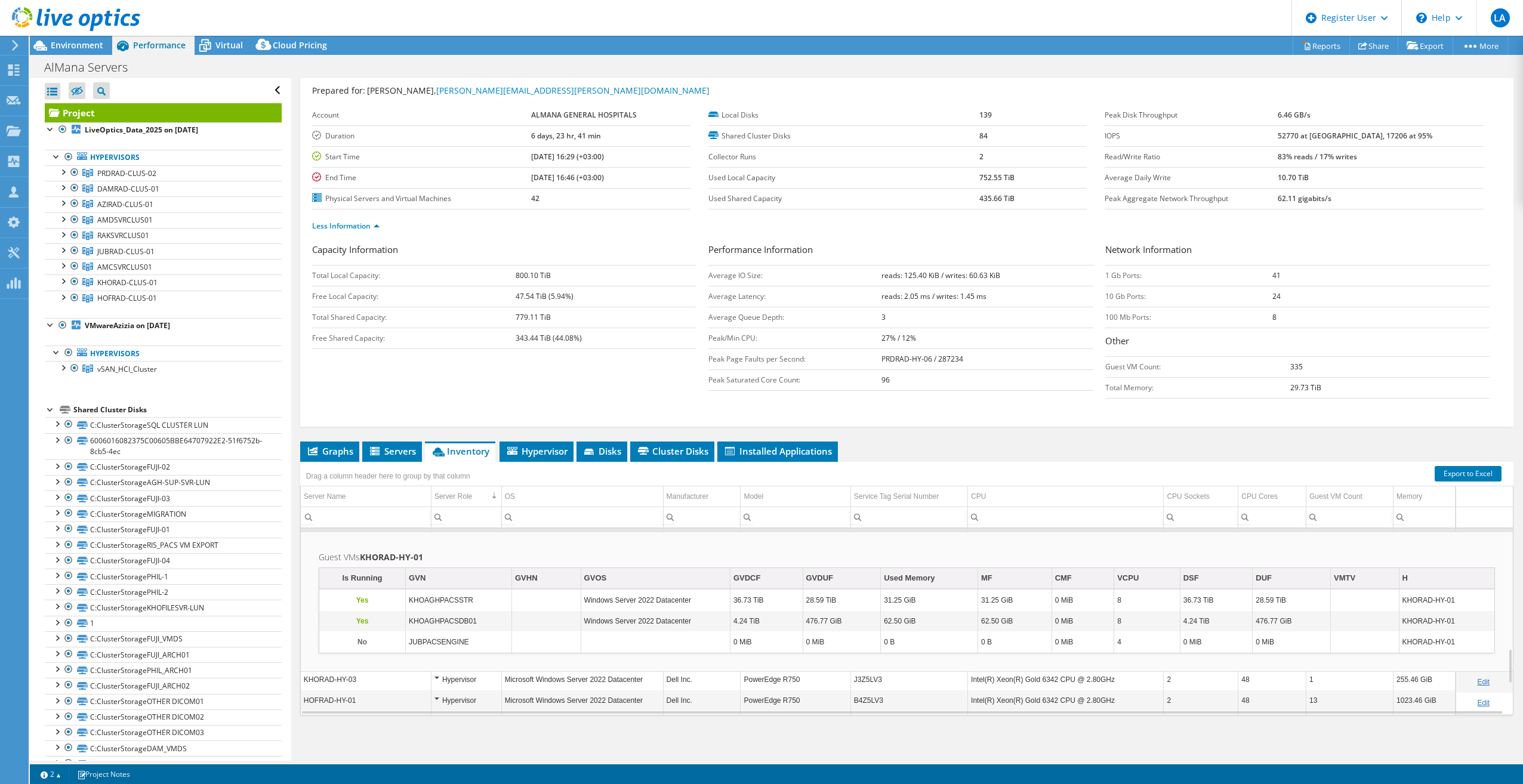
click at [441, 672] on div "Hypervisor" at bounding box center [466, 679] width 63 height 14
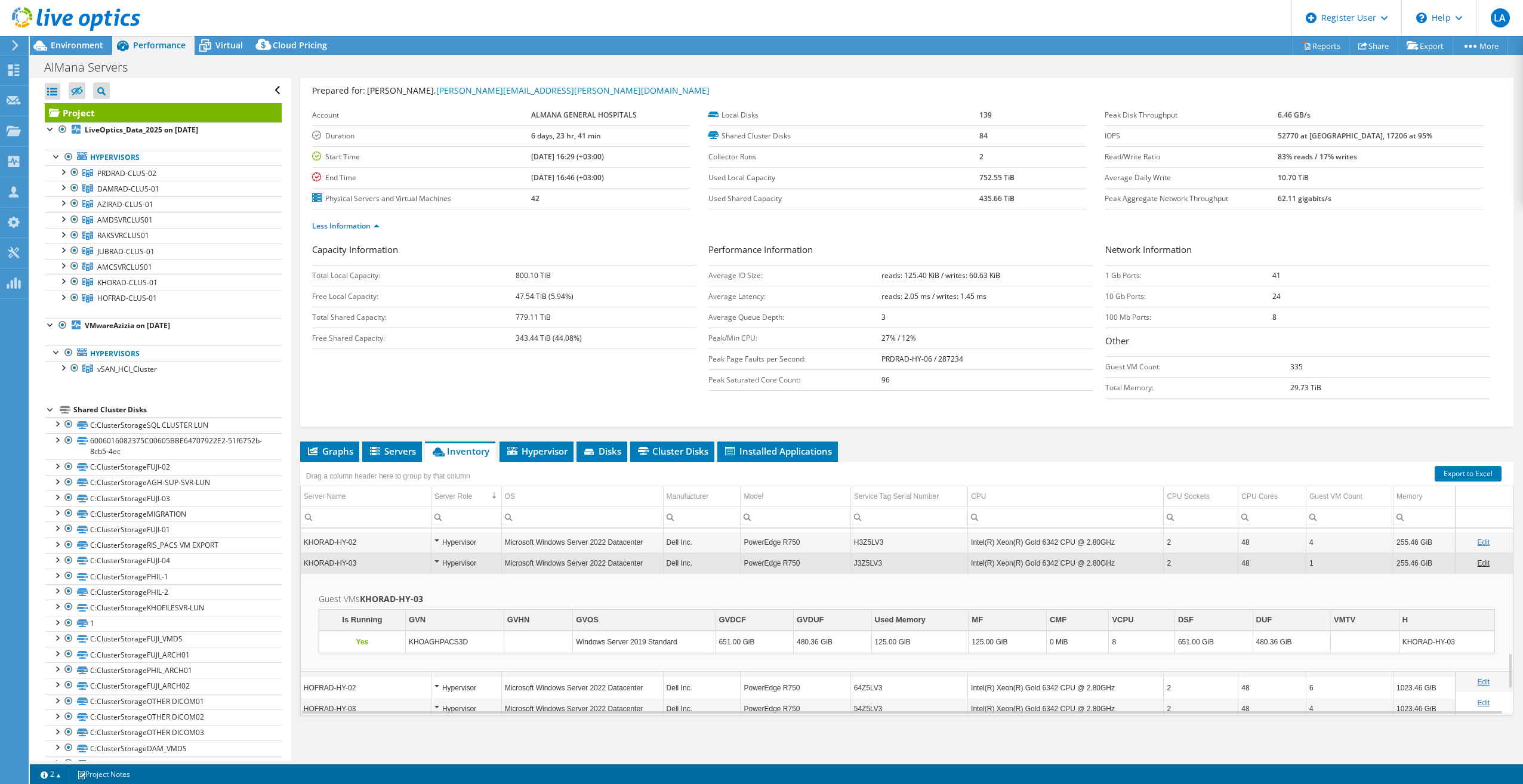
click at [437, 684] on div "Hypervisor" at bounding box center [466, 687] width 63 height 14
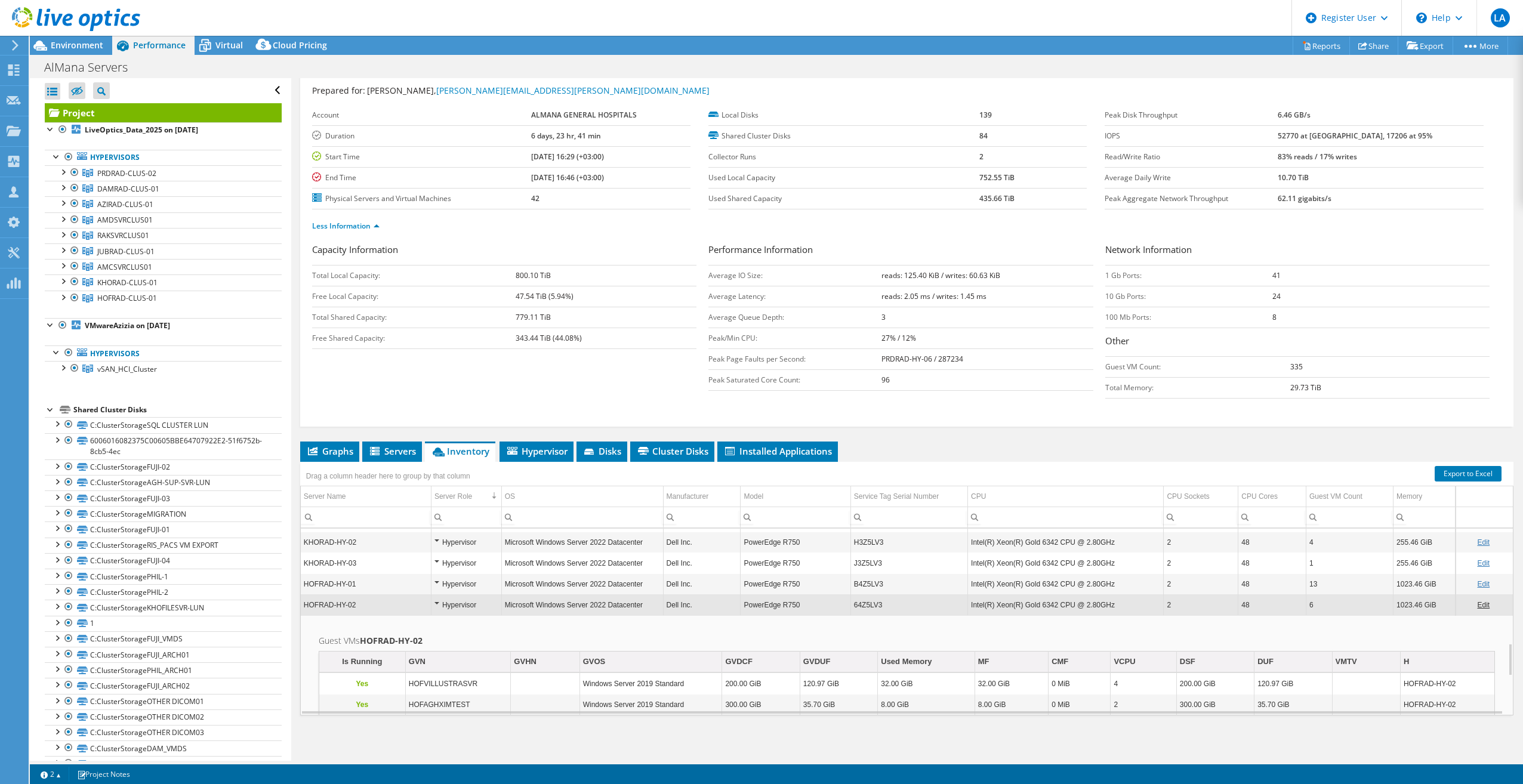
click at [438, 561] on div "Hypervisor" at bounding box center [466, 563] width 63 height 14
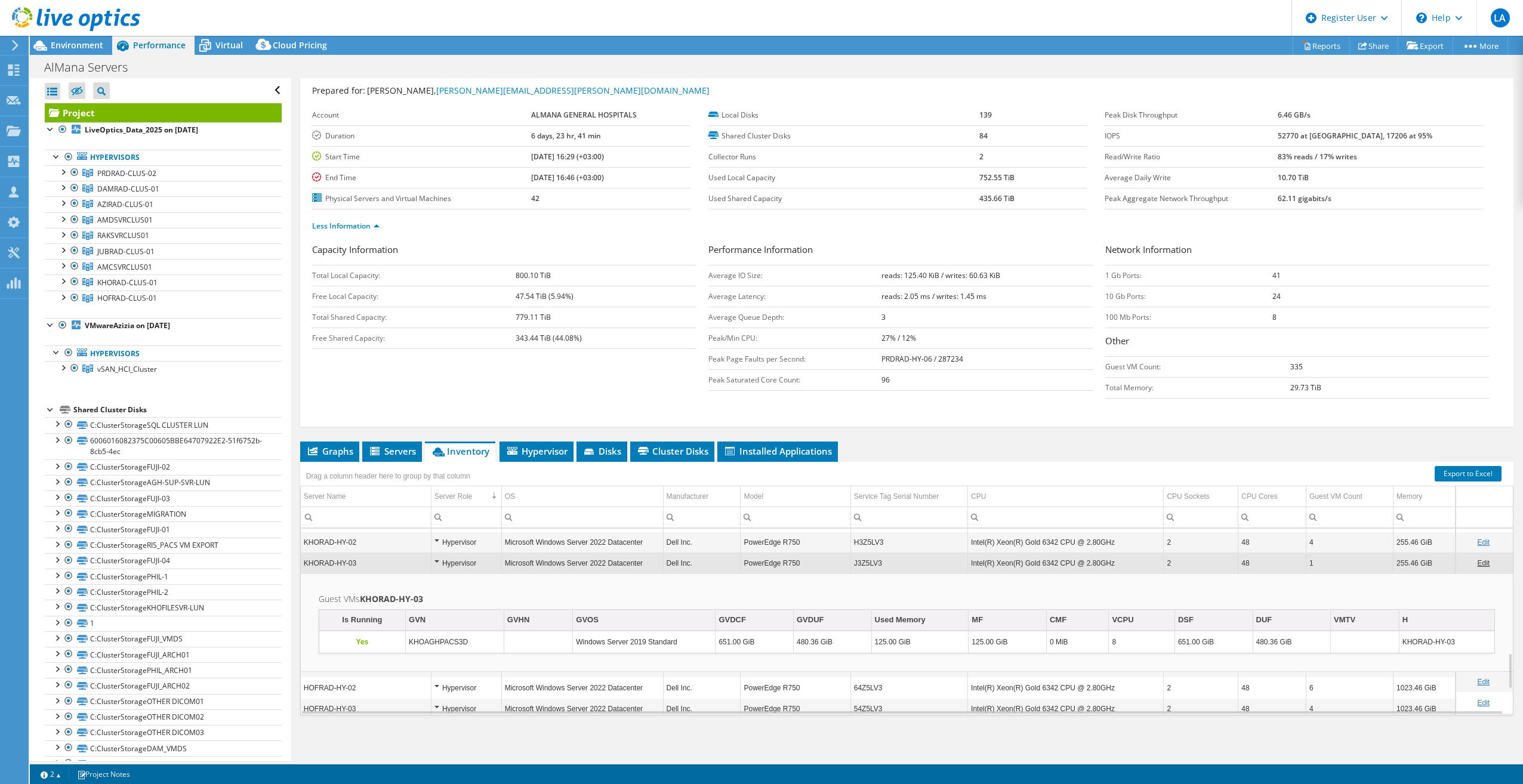
click at [439, 543] on div "Hypervisor" at bounding box center [466, 542] width 63 height 14
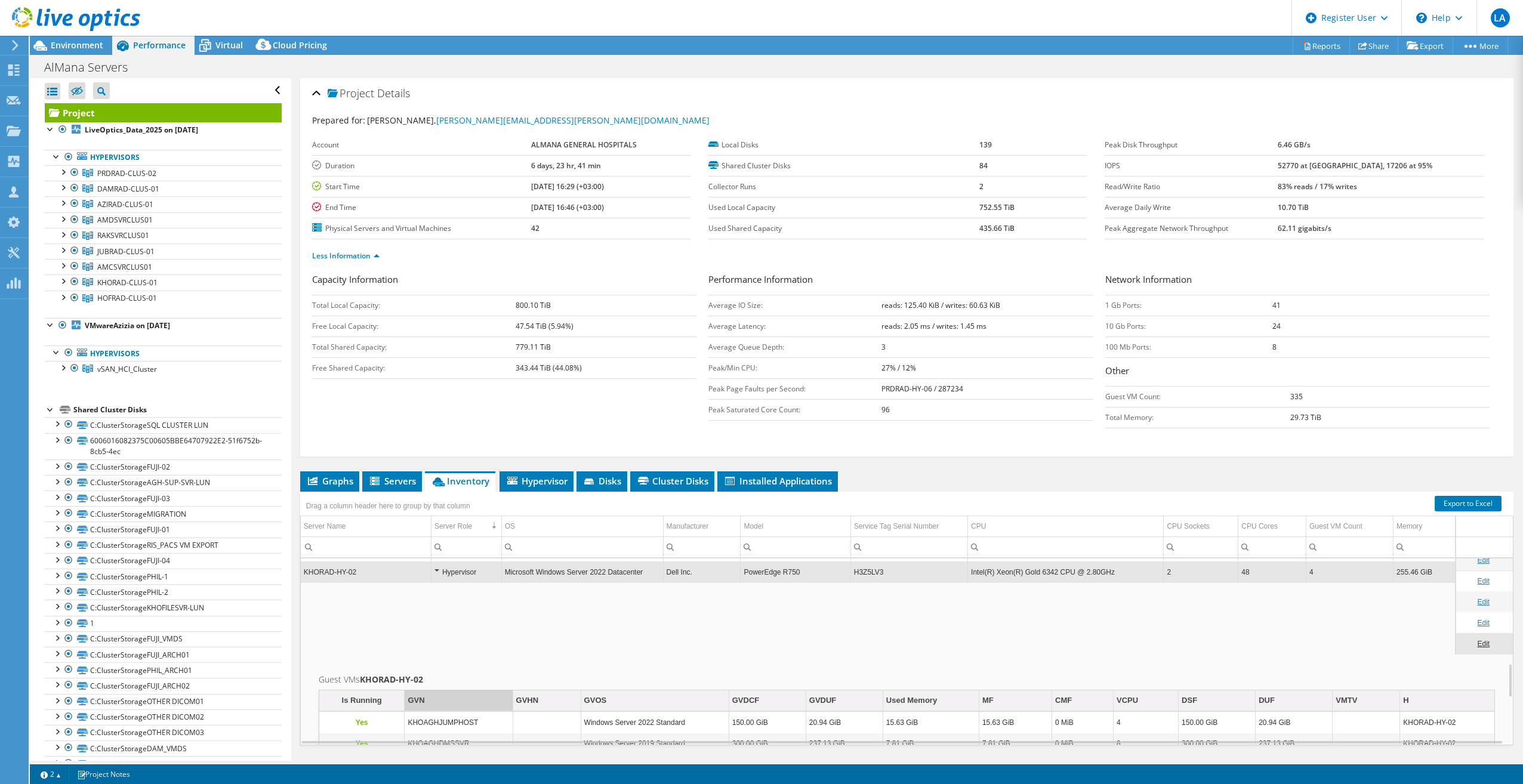
scroll to position [573, 0]
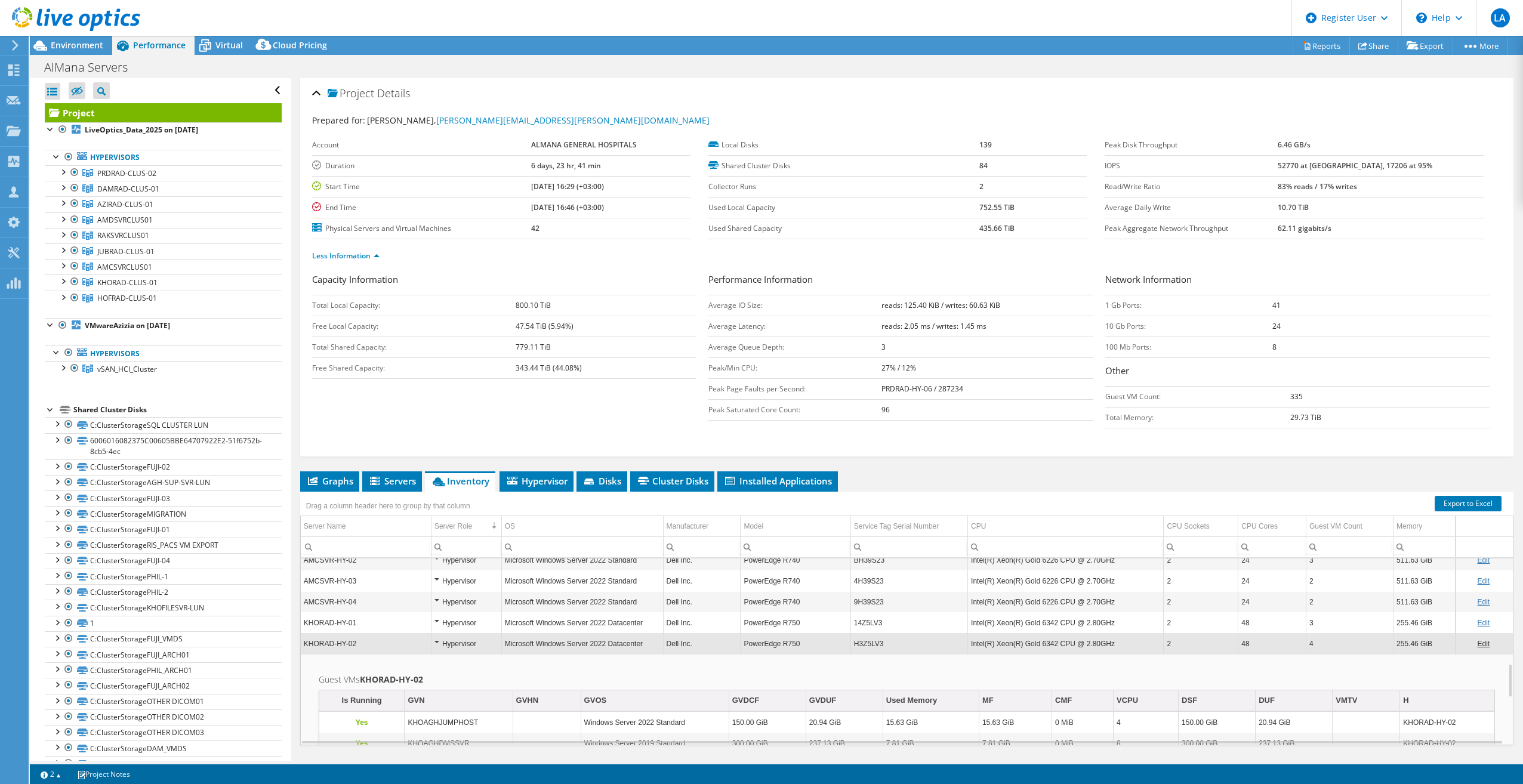
click at [441, 620] on div "Hypervisor" at bounding box center [466, 622] width 63 height 14
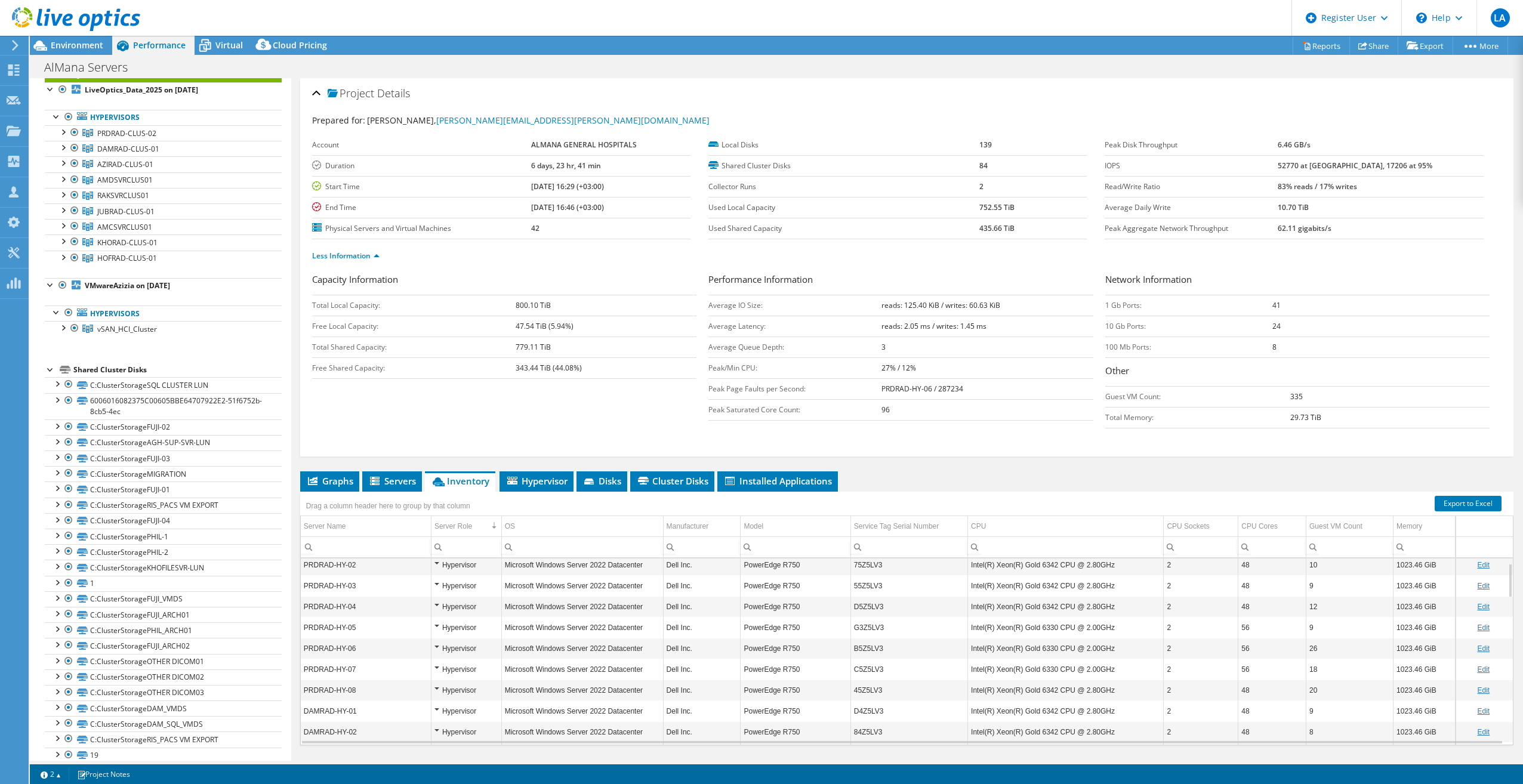
scroll to position [0, 0]
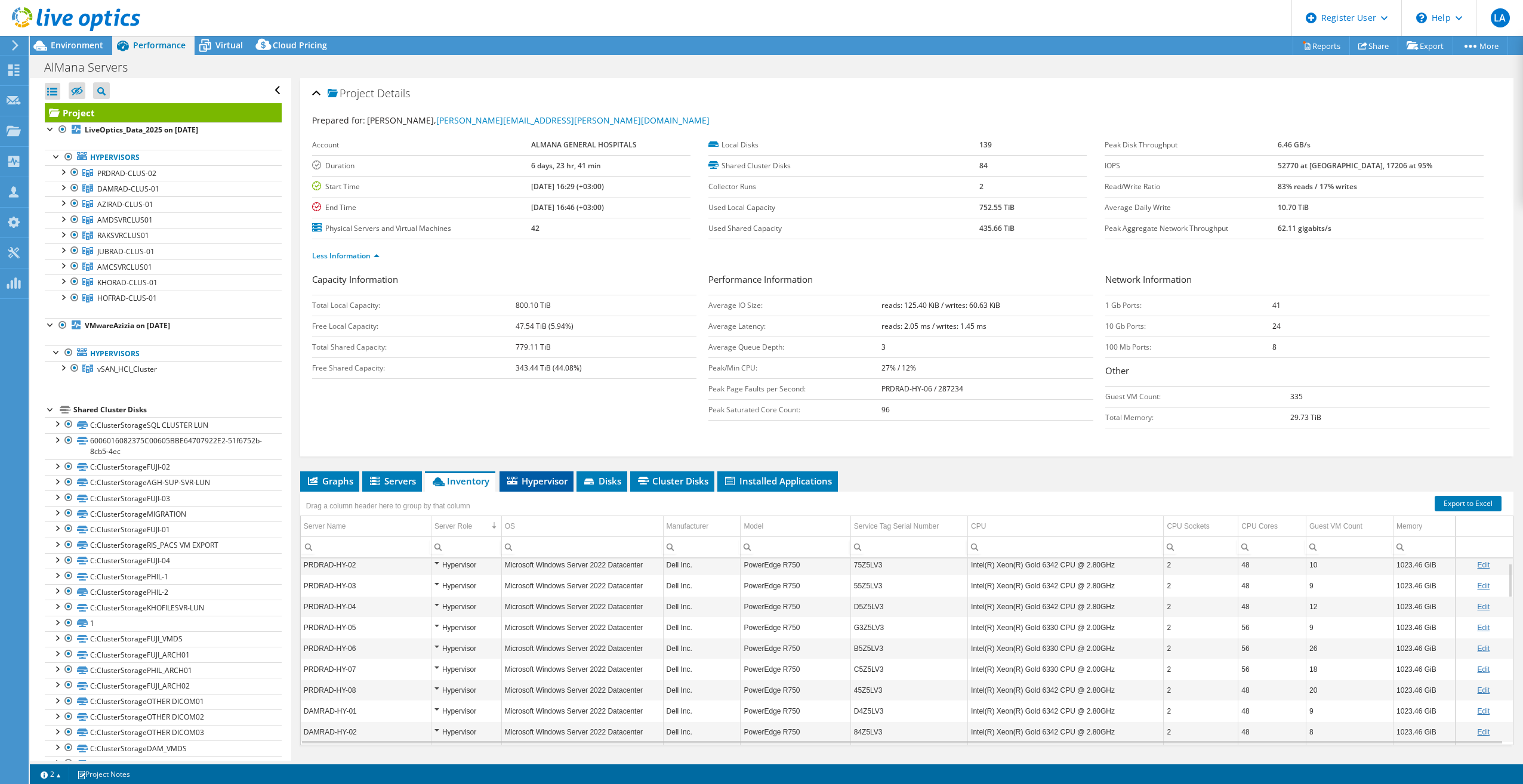
click at [527, 488] on li "Hypervisor" at bounding box center [537, 481] width 74 height 20
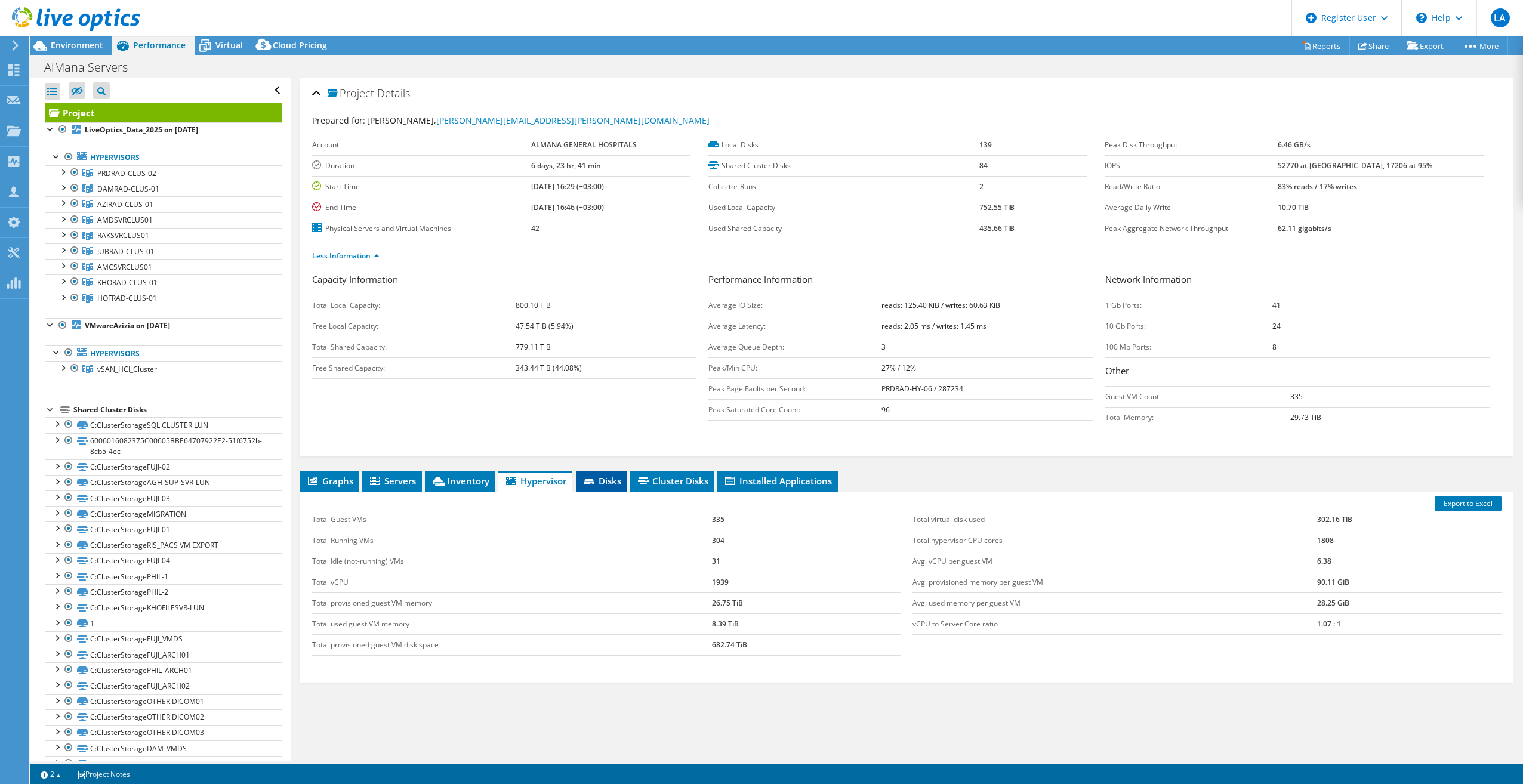
click at [607, 478] on span "Disks" at bounding box center [602, 480] width 39 height 12
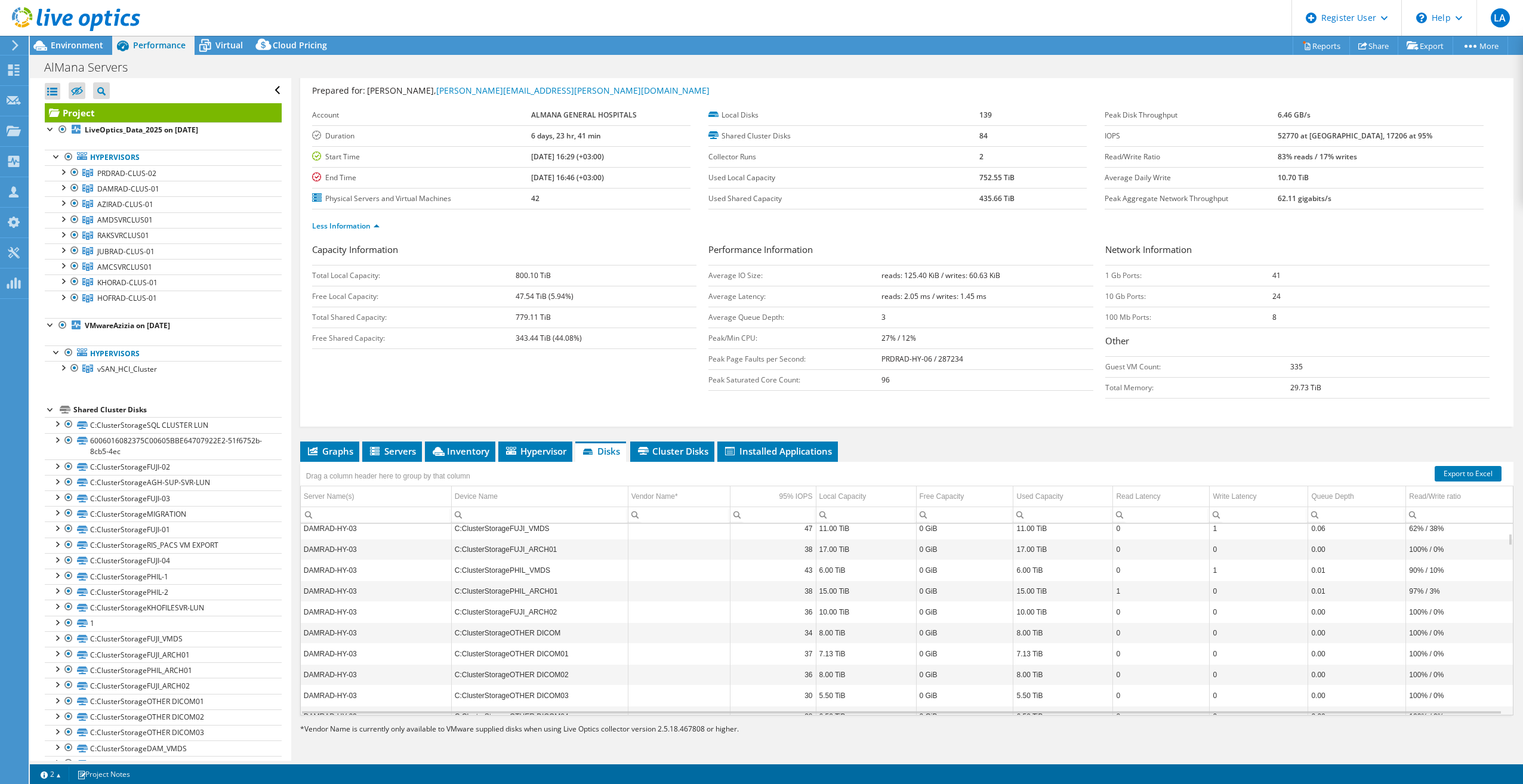
scroll to position [286, 0]
drag, startPoint x: 683, startPoint y: 430, endPoint x: 676, endPoint y: 455, distance: 26.0
click at [679, 439] on div "Project Details Prepared for: [PERSON_NAME], [PERSON_NAME][EMAIL_ADDRESS][PERSO…" at bounding box center [907, 404] width 1231 height 712
click at [675, 455] on span "Cluster Disks" at bounding box center [671, 450] width 72 height 12
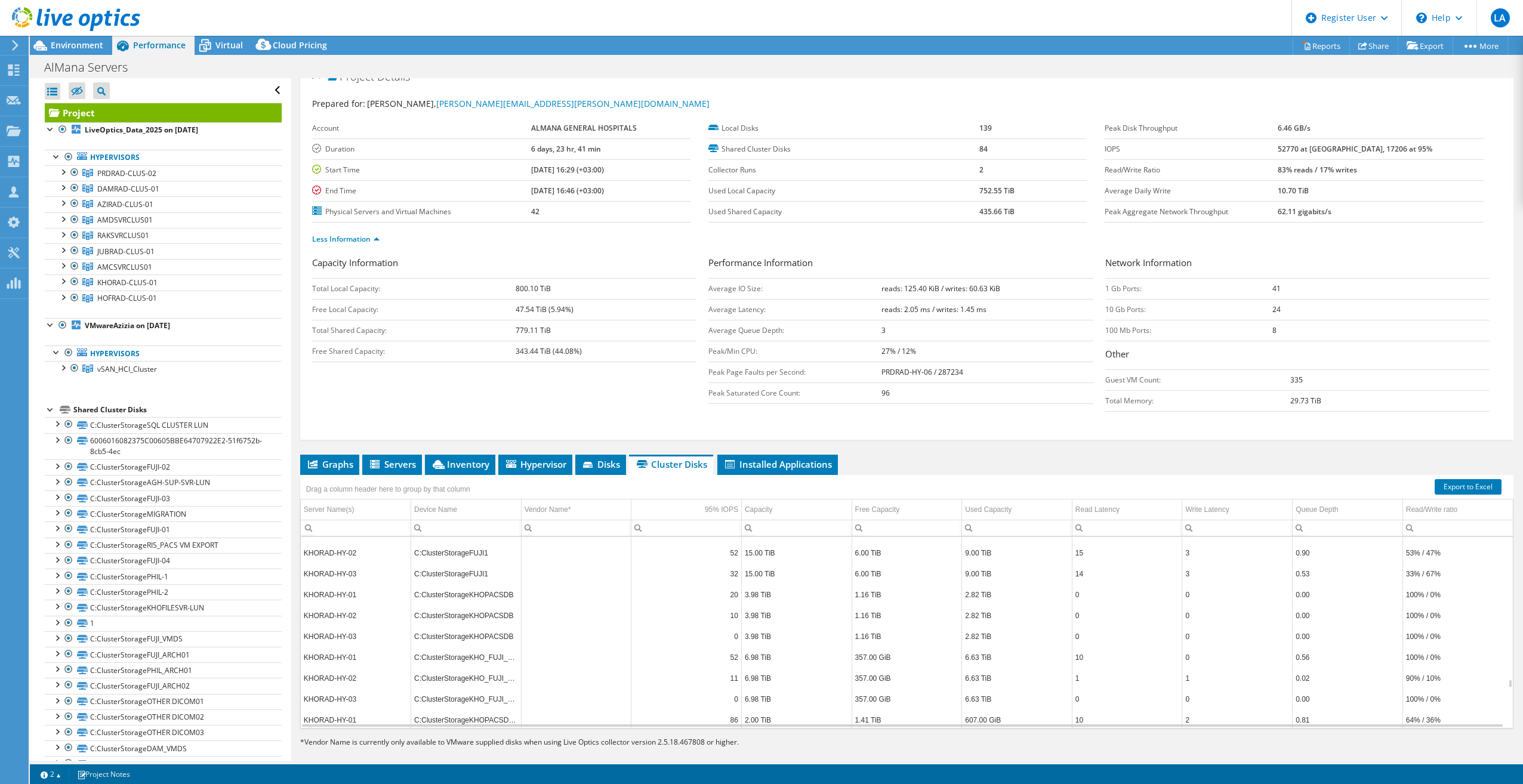
scroll to position [30, 0]
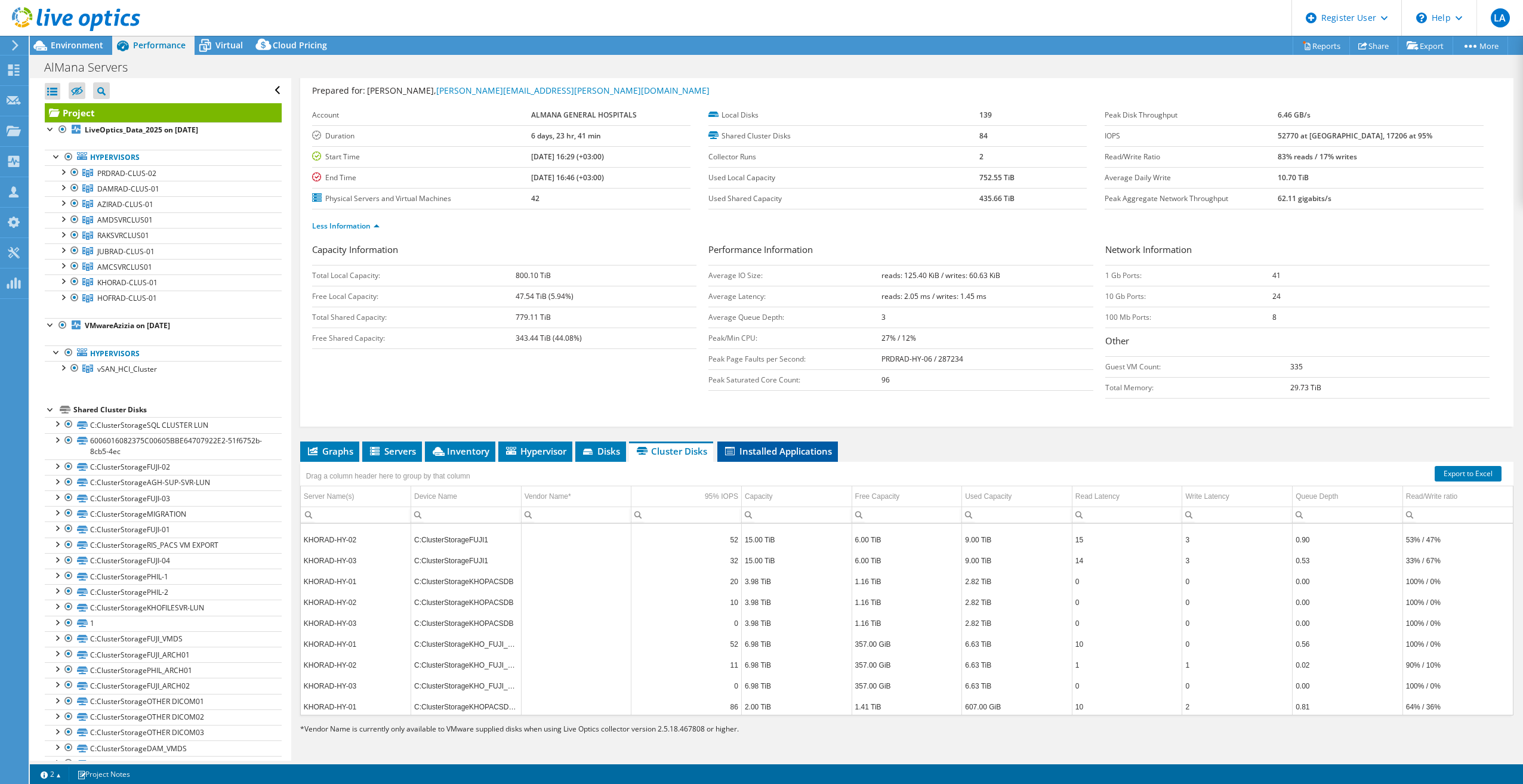
click at [758, 450] on span "Installed Applications" at bounding box center [777, 450] width 108 height 12
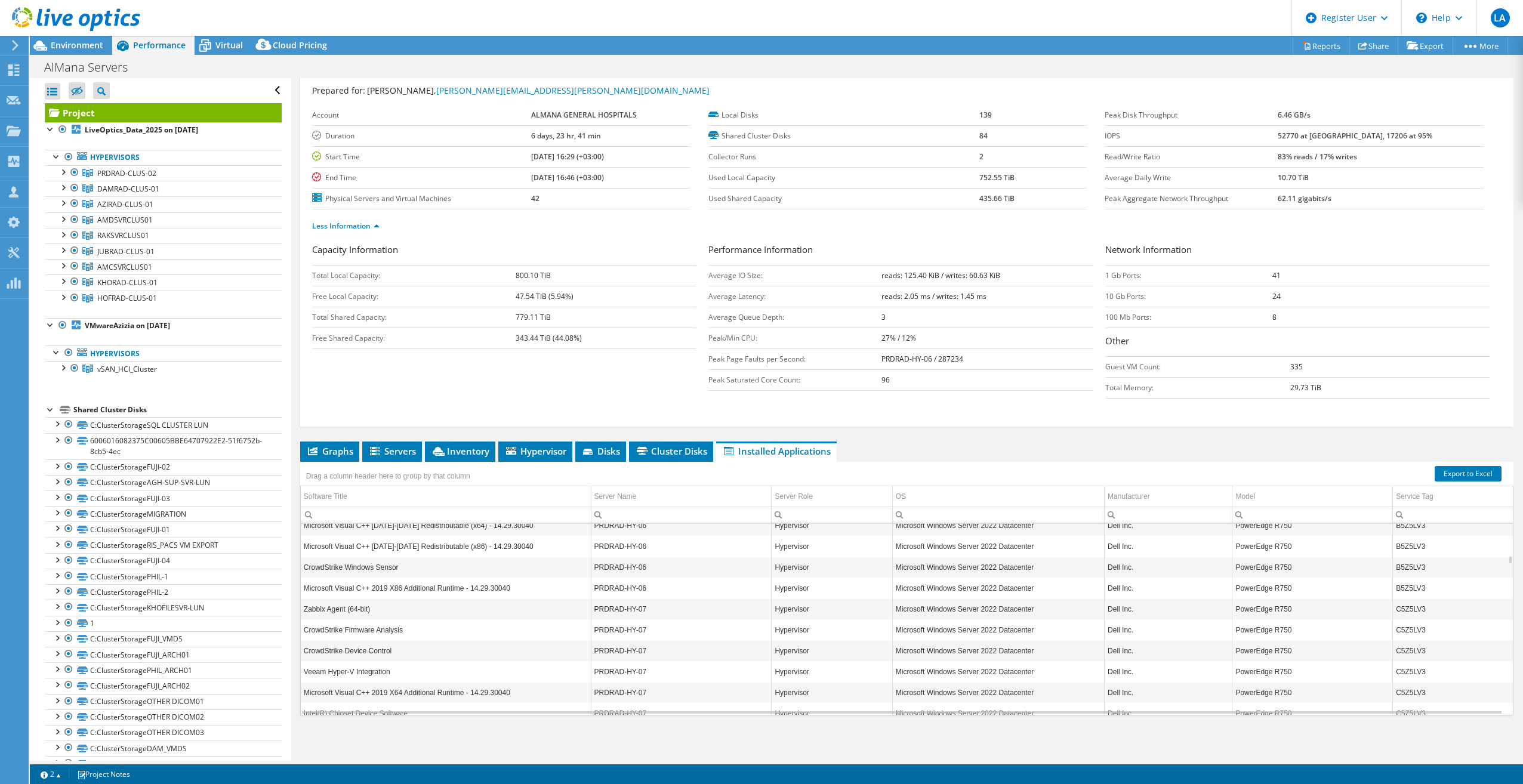
scroll to position [2147, 0]
